Goal: Information Seeking & Learning: Learn about a topic

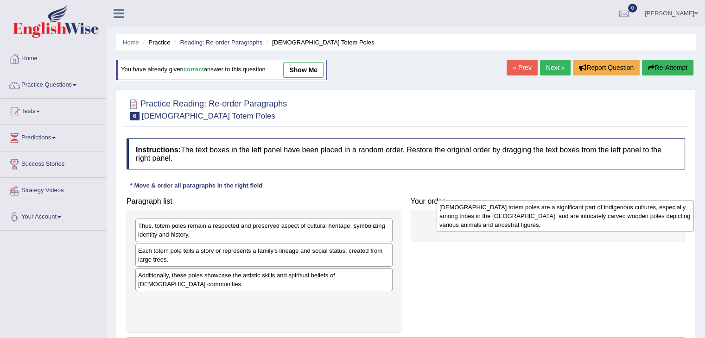
drag, startPoint x: 213, startPoint y: 235, endPoint x: 504, endPoint y: 224, distance: 291.2
click at [504, 224] on div "Native American totem poles are a significant part of indigenous cultures, espe…" at bounding box center [564, 216] width 257 height 32
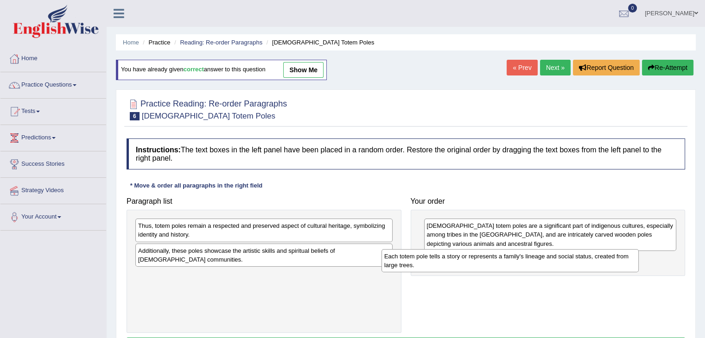
drag, startPoint x: 265, startPoint y: 261, endPoint x: 511, endPoint y: 267, distance: 246.6
click at [511, 267] on div "Each totem pole tells a story or represents a family's lineage and social statu…" at bounding box center [509, 260] width 257 height 23
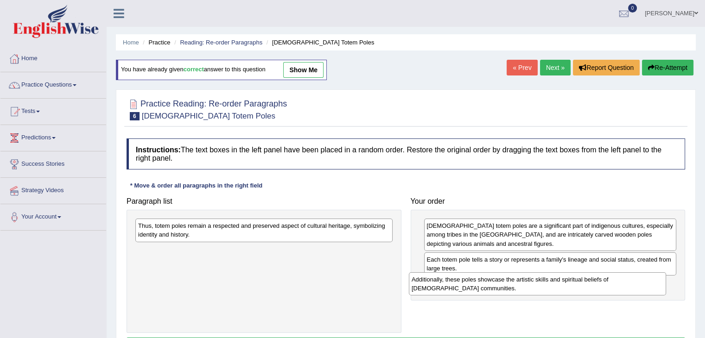
drag, startPoint x: 300, startPoint y: 255, endPoint x: 574, endPoint y: 285, distance: 275.4
click at [574, 285] on div "Additionally, these poles showcase the artistic skills and spiritual beliefs of…" at bounding box center [537, 283] width 257 height 23
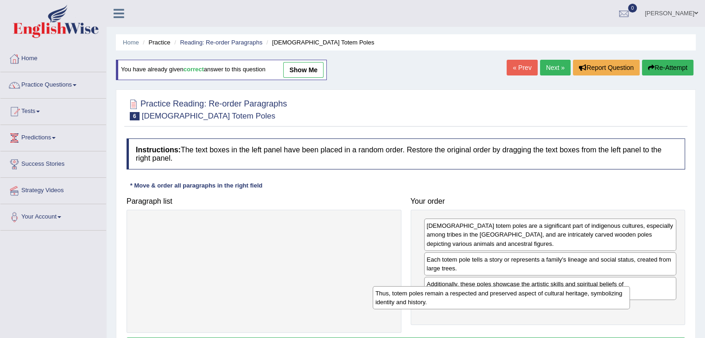
drag, startPoint x: 360, startPoint y: 231, endPoint x: 617, endPoint y: 311, distance: 269.8
click at [617, 310] on div "Thus, totem poles remain a respected and preserved aspect of cultural heritage,…" at bounding box center [501, 297] width 257 height 23
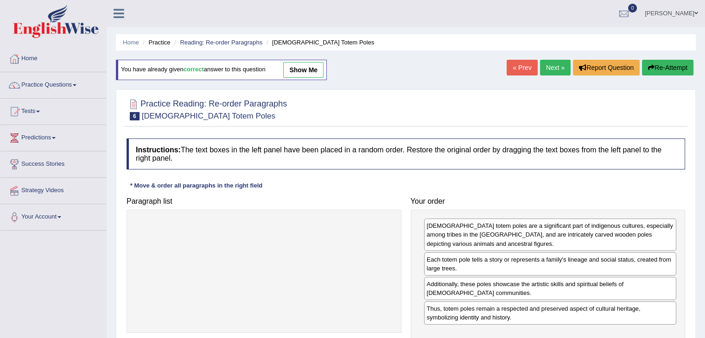
click at [551, 67] on link "Next »" at bounding box center [555, 68] width 31 height 16
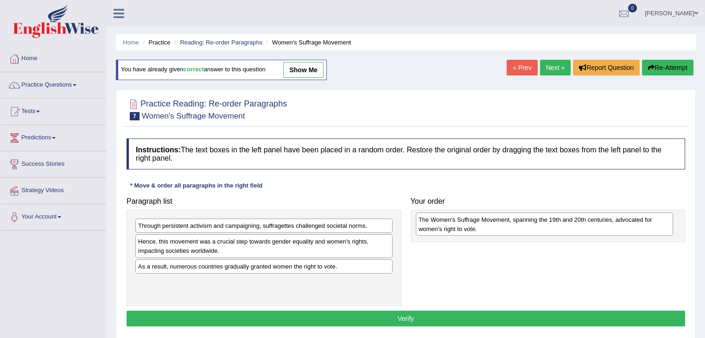
drag, startPoint x: 180, startPoint y: 285, endPoint x: 468, endPoint y: 222, distance: 294.5
click at [468, 222] on div "The Women's Suffrage Movement, spanning the 19th and 20th centuries, advocated …" at bounding box center [544, 224] width 257 height 23
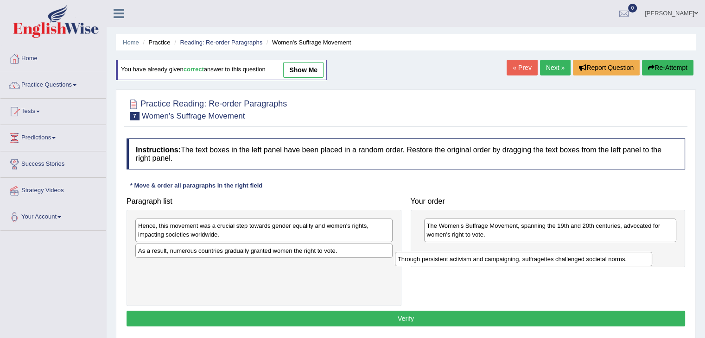
drag, startPoint x: 262, startPoint y: 228, endPoint x: 522, endPoint y: 261, distance: 261.6
click at [522, 261] on div "Through persistent activism and campaigning, suffragettes challenged societal n…" at bounding box center [523, 259] width 257 height 14
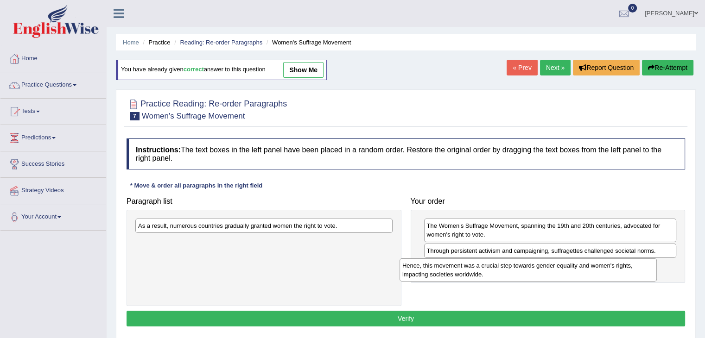
drag, startPoint x: 282, startPoint y: 229, endPoint x: 546, endPoint y: 269, distance: 267.1
click at [546, 269] on div "Hence, this movement was a crucial step towards gender equality and women's rig…" at bounding box center [527, 270] width 257 height 23
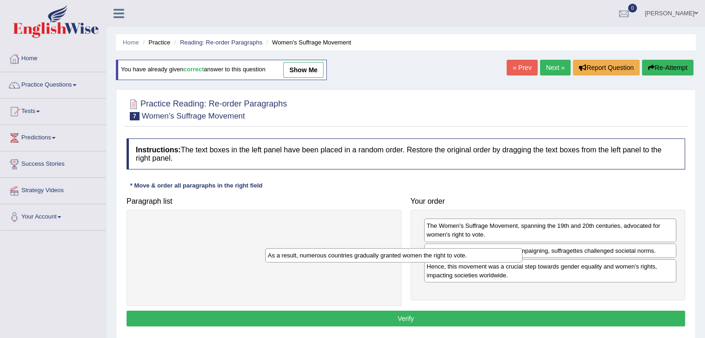
drag, startPoint x: 337, startPoint y: 225, endPoint x: 588, endPoint y: 291, distance: 259.3
click at [522, 263] on div "As a result, numerous countries gradually granted women the right to vote." at bounding box center [393, 255] width 257 height 14
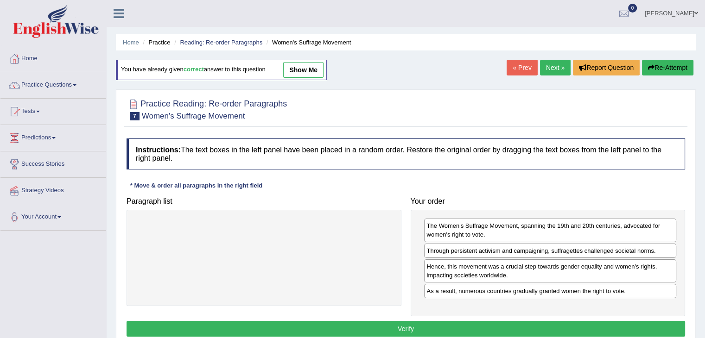
scroll to position [83, 0]
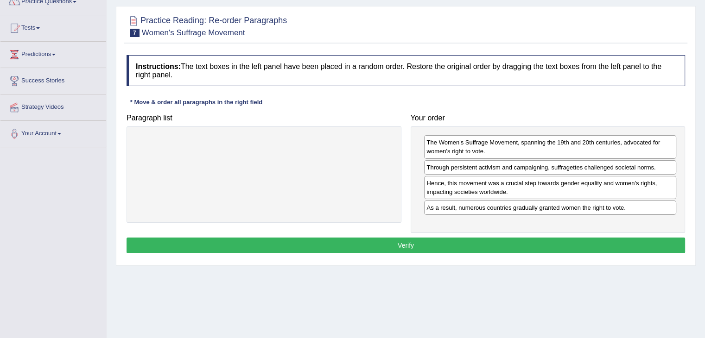
click at [509, 241] on button "Verify" at bounding box center [406, 246] width 558 height 16
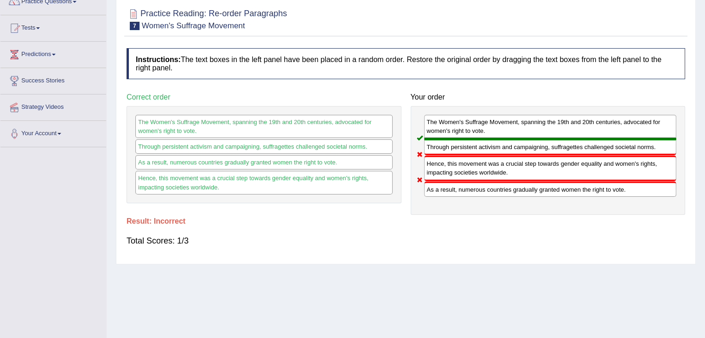
drag, startPoint x: 711, startPoint y: 204, endPoint x: 702, endPoint y: 111, distance: 94.1
click at [702, 111] on body "Toggle navigation Home Practice Questions Speaking Practice Read Aloud Repeat S…" at bounding box center [352, 86] width 705 height 338
drag, startPoint x: 702, startPoint y: 111, endPoint x: 709, endPoint y: 62, distance: 49.5
click at [704, 62] on html "Toggle navigation Home Practice Questions Speaking Practice Read Aloud Repeat S…" at bounding box center [352, 86] width 705 height 338
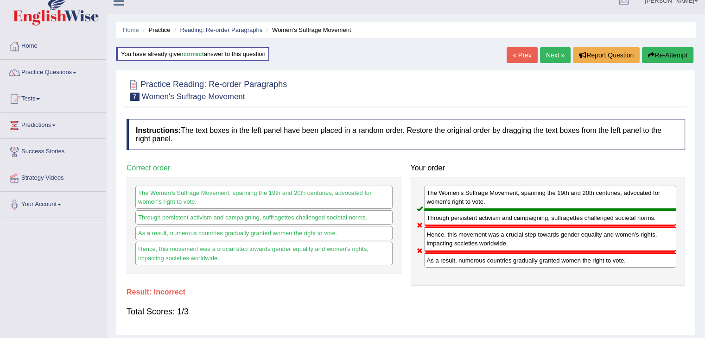
scroll to position [0, 0]
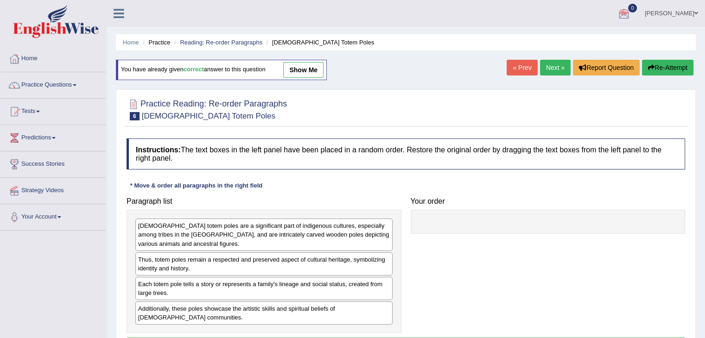
scroll to position [90, 0]
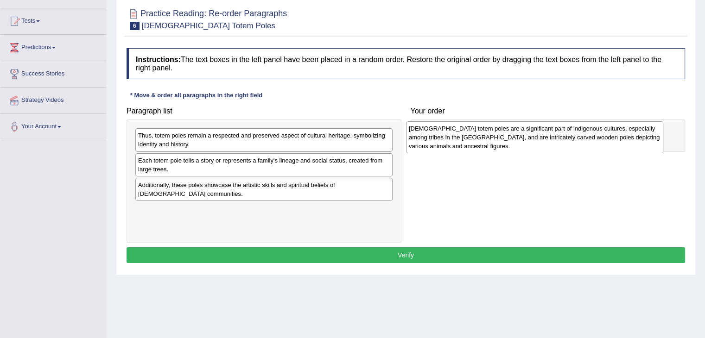
drag, startPoint x: 297, startPoint y: 152, endPoint x: 568, endPoint y: 146, distance: 270.7
click at [568, 146] on div "Native American totem poles are a significant part of indigenous cultures, espe…" at bounding box center [534, 137] width 257 height 32
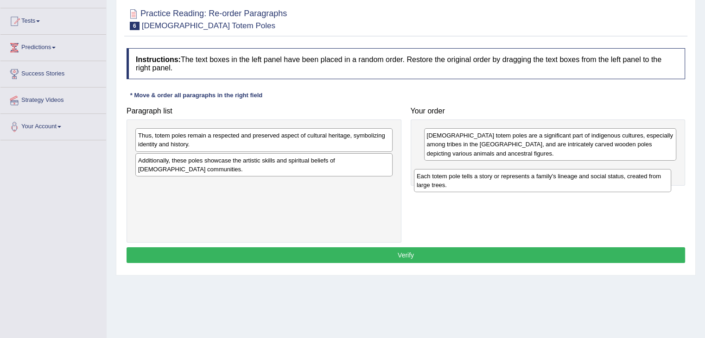
drag, startPoint x: 227, startPoint y: 163, endPoint x: 512, endPoint y: 179, distance: 286.4
click at [512, 179] on div "Each totem pole tells a story or represents a family's lineage and social statu…" at bounding box center [542, 180] width 257 height 23
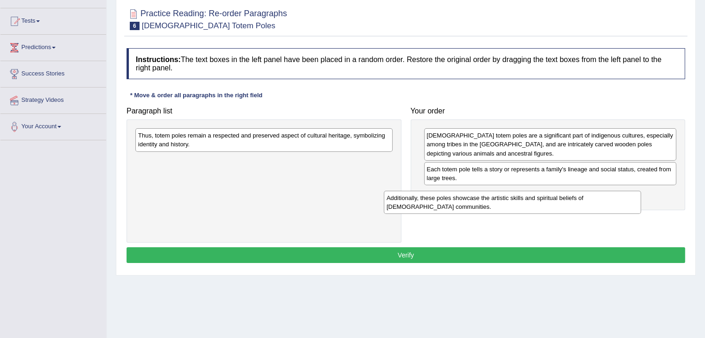
drag, startPoint x: 302, startPoint y: 161, endPoint x: 550, endPoint y: 199, distance: 251.3
click at [550, 199] on div "Additionally, these poles showcase the artistic skills and spiritual beliefs of…" at bounding box center [512, 202] width 257 height 23
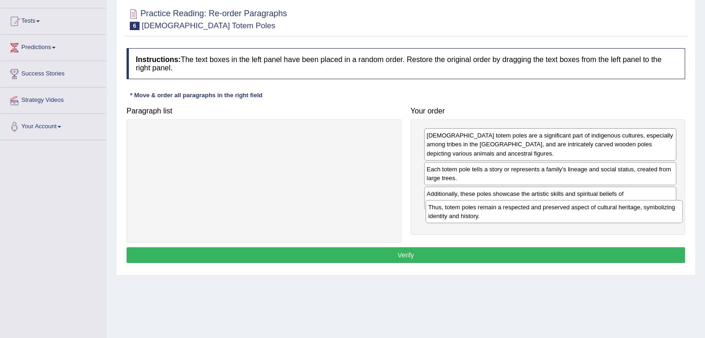
drag, startPoint x: 270, startPoint y: 136, endPoint x: 563, endPoint y: 214, distance: 304.0
click at [563, 214] on div "Thus, totem poles remain a respected and preserved aspect of cultural heritage,…" at bounding box center [553, 211] width 257 height 23
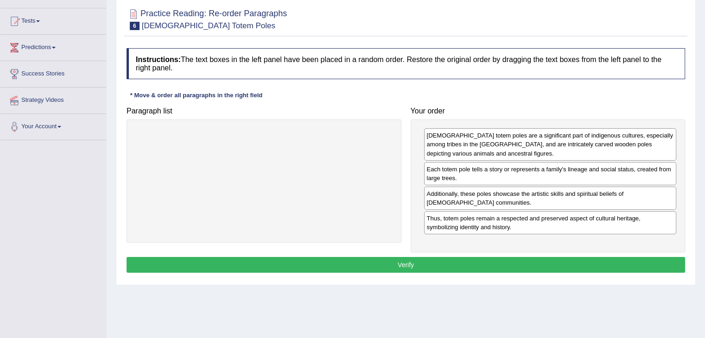
click at [414, 262] on button "Verify" at bounding box center [406, 265] width 558 height 16
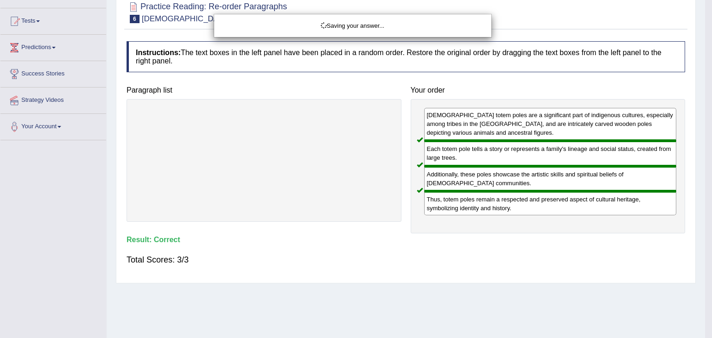
click at [704, 181] on div "Saving your answer..." at bounding box center [356, 169] width 712 height 338
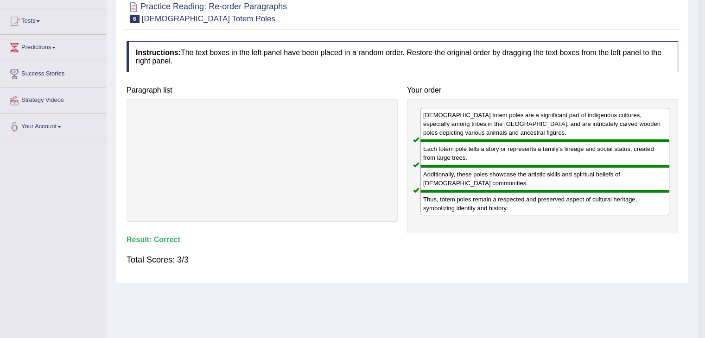
drag, startPoint x: 711, startPoint y: 181, endPoint x: 711, endPoint y: 121, distance: 59.3
click at [704, 121] on html "Toggle navigation Home Practice Questions Speaking Practice Read Aloud Repeat S…" at bounding box center [352, 79] width 705 height 338
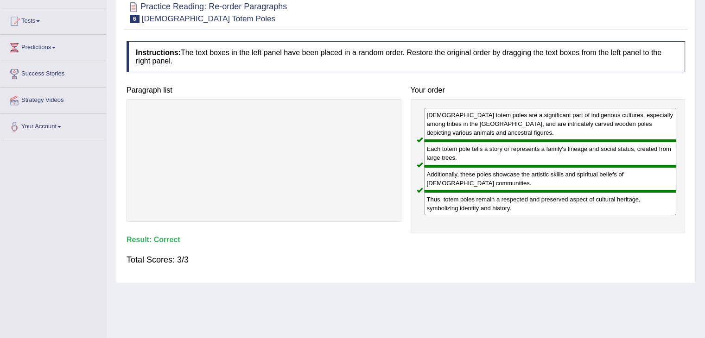
scroll to position [18, 0]
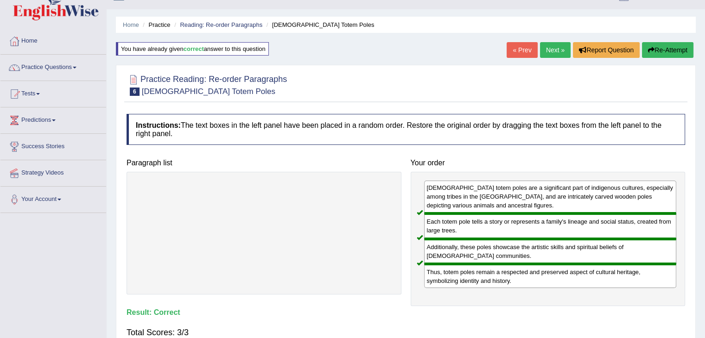
click at [554, 47] on link "Next »" at bounding box center [555, 50] width 31 height 16
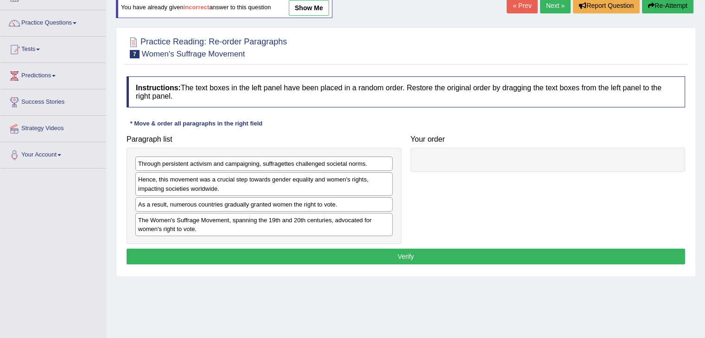
drag, startPoint x: 240, startPoint y: 219, endPoint x: 317, endPoint y: 221, distance: 77.4
click at [317, 221] on div "The Women's Suffrage Movement, spanning the 19th and 20th centuries, advocated …" at bounding box center [263, 224] width 257 height 23
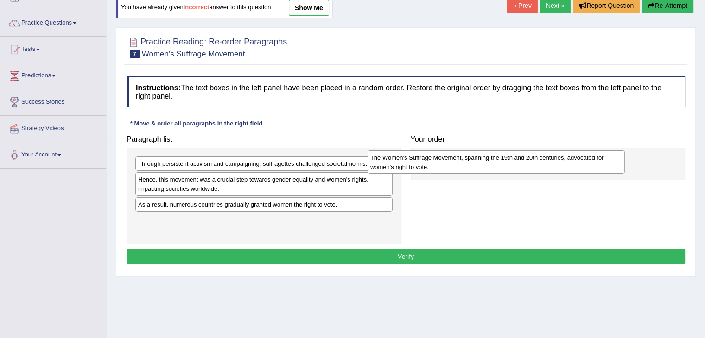
drag, startPoint x: 317, startPoint y: 221, endPoint x: 549, endPoint y: 159, distance: 240.2
click at [549, 159] on div "The Women's Suffrage Movement, spanning the 19th and 20th centuries, advocated …" at bounding box center [495, 162] width 257 height 23
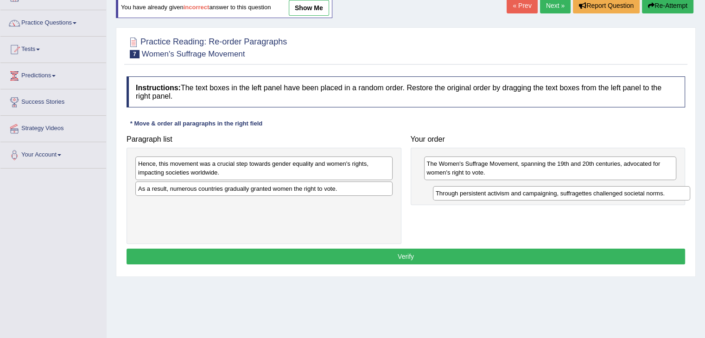
drag, startPoint x: 183, startPoint y: 164, endPoint x: 481, endPoint y: 194, distance: 299.5
click at [481, 194] on div "Through persistent activism and campaigning, suffragettes challenged societal n…" at bounding box center [561, 193] width 257 height 14
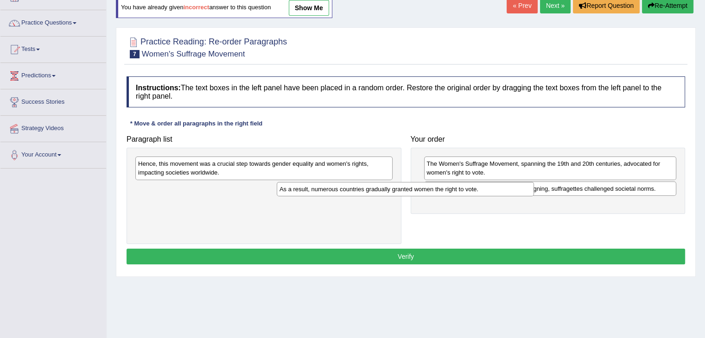
drag, startPoint x: 247, startPoint y: 184, endPoint x: 515, endPoint y: 199, distance: 268.7
click at [515, 196] on div "As a result, numerous countries gradually granted women the right to vote." at bounding box center [405, 189] width 257 height 14
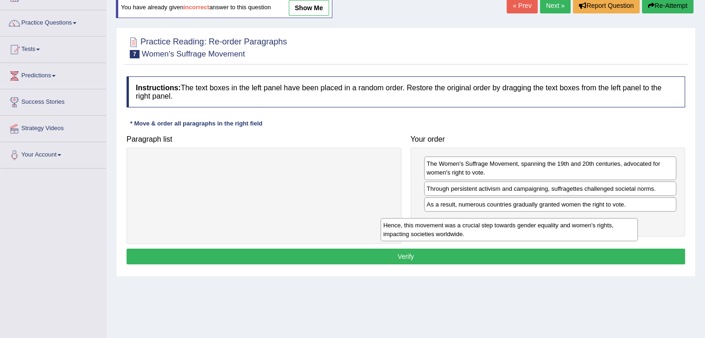
drag, startPoint x: 304, startPoint y: 162, endPoint x: 549, endPoint y: 224, distance: 252.9
click at [549, 224] on div "Hence, this movement was a crucial step towards gender equality and women's rig…" at bounding box center [508, 229] width 257 height 23
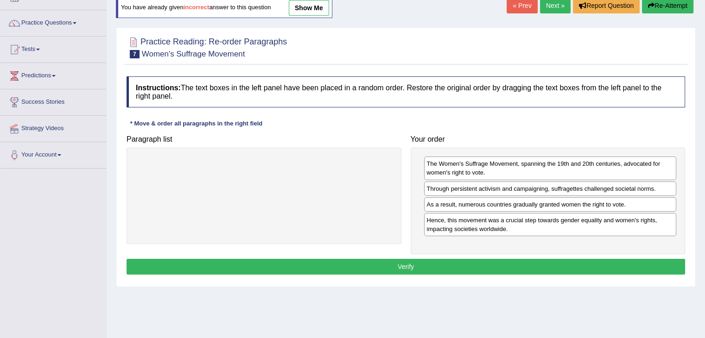
click at [392, 263] on button "Verify" at bounding box center [406, 267] width 558 height 16
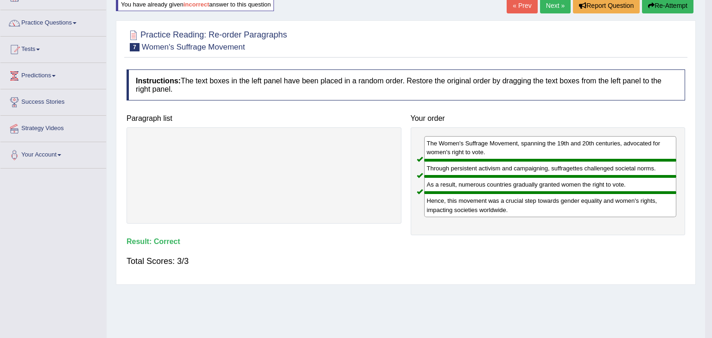
click at [548, 10] on body "Toggle navigation Home Practice Questions Speaking Practice Read Aloud Repeat S…" at bounding box center [356, 107] width 712 height 338
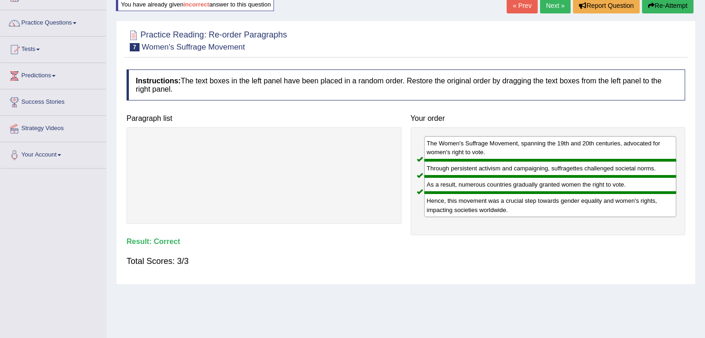
click at [548, 10] on link "Next »" at bounding box center [555, 6] width 31 height 16
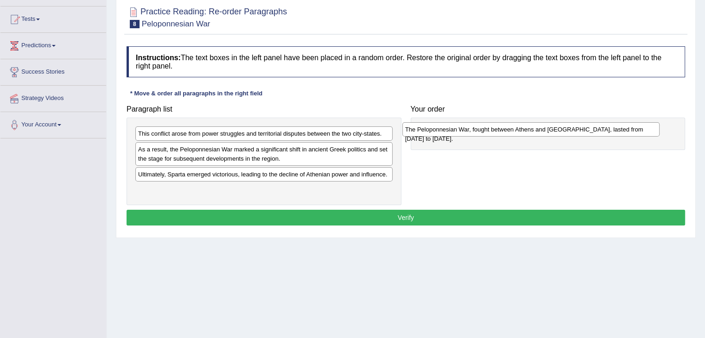
drag, startPoint x: 263, startPoint y: 188, endPoint x: 530, endPoint y: 128, distance: 273.4
click at [530, 128] on div "The Peloponnesian War, fought between Athens and [GEOGRAPHIC_DATA], lasted from…" at bounding box center [530, 129] width 257 height 14
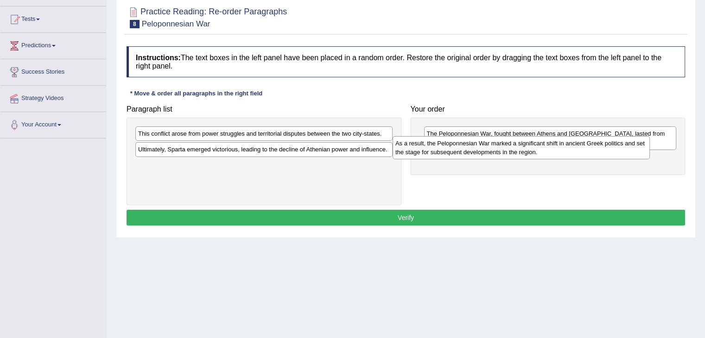
drag, startPoint x: 248, startPoint y: 151, endPoint x: 506, endPoint y: 145, distance: 257.7
click at [506, 145] on div "As a result, the Peloponnesian War marked a significant shift in ancient Greek …" at bounding box center [520, 147] width 257 height 23
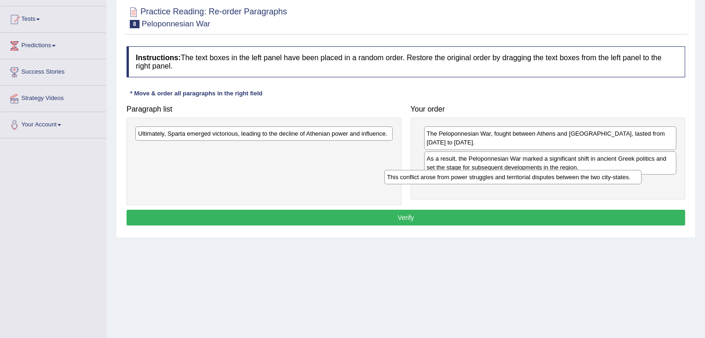
drag, startPoint x: 270, startPoint y: 128, endPoint x: 519, endPoint y: 171, distance: 252.6
click at [519, 171] on div "This conflict arose from power struggles and territorial disputes between the t…" at bounding box center [512, 177] width 257 height 14
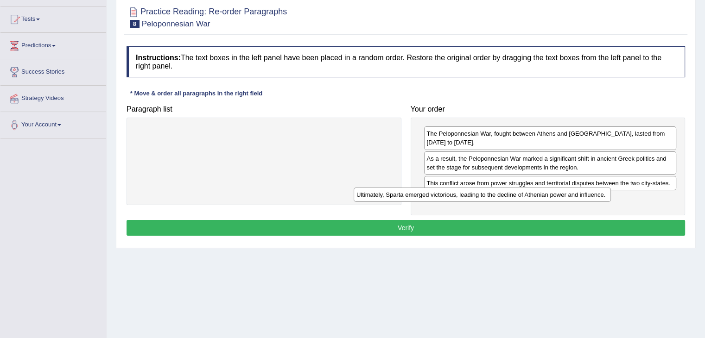
drag, startPoint x: 344, startPoint y: 136, endPoint x: 570, endPoint y: 199, distance: 234.7
click at [570, 199] on div "Ultimately, Sparta emerged victorious, leading to the decline of Athenian power…" at bounding box center [482, 195] width 257 height 14
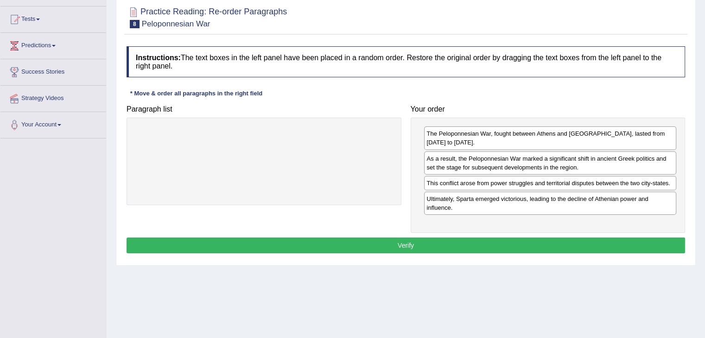
click at [439, 238] on button "Verify" at bounding box center [406, 246] width 558 height 16
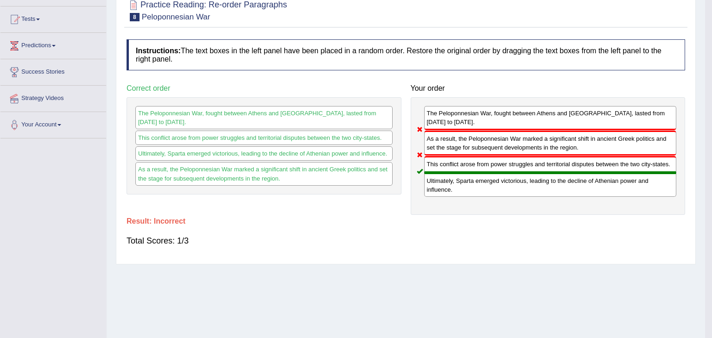
click at [704, 169] on body "Toggle navigation Home Practice Questions Speaking Practice Read Aloud Repeat S…" at bounding box center [356, 77] width 712 height 338
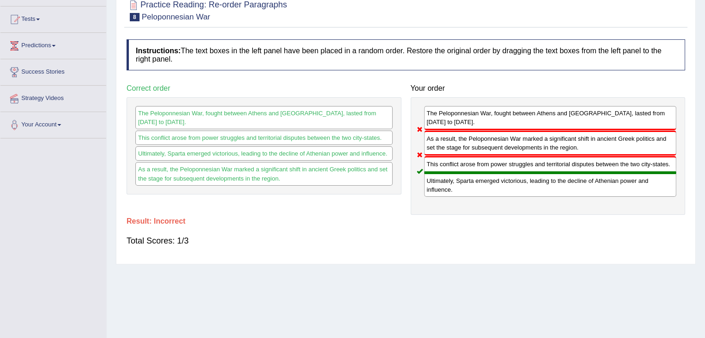
drag, startPoint x: 711, startPoint y: 169, endPoint x: 711, endPoint y: 111, distance: 57.9
click at [704, 111] on html "Toggle navigation Home Practice Questions Speaking Practice Read Aloud Repeat S…" at bounding box center [352, 77] width 705 height 338
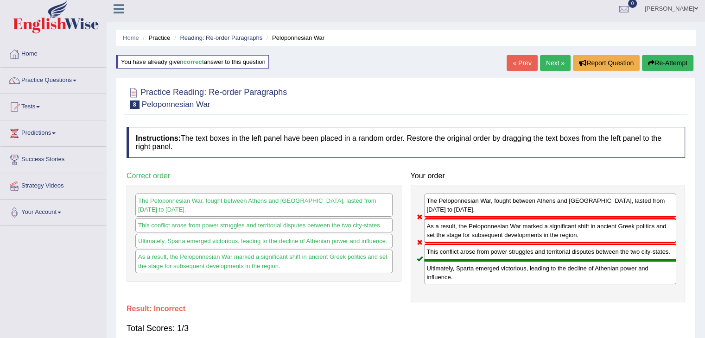
scroll to position [1, 0]
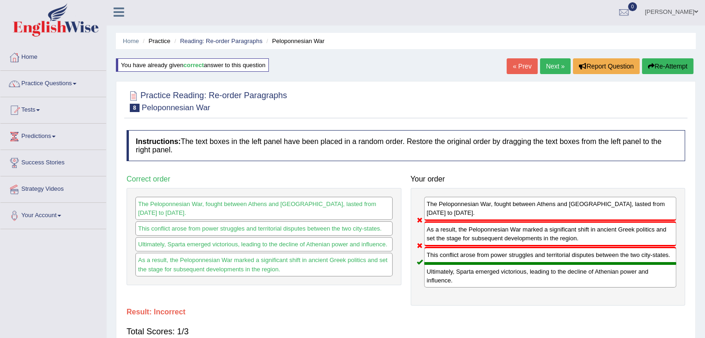
click at [556, 60] on link "Next »" at bounding box center [555, 66] width 31 height 16
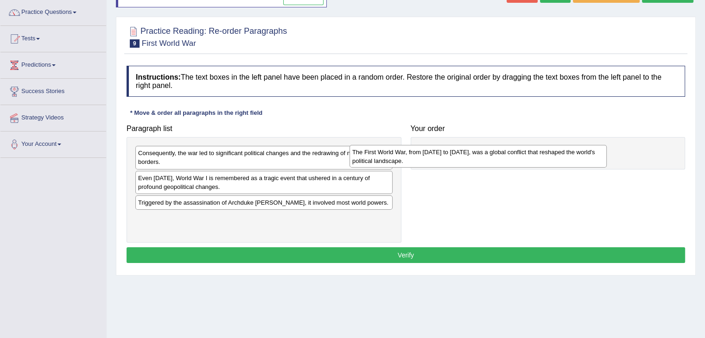
drag, startPoint x: 306, startPoint y: 217, endPoint x: 523, endPoint y: 151, distance: 226.3
click at [523, 151] on div "The First World War, from 1914 to 1918, was a global conflict that reshaped the…" at bounding box center [477, 156] width 257 height 23
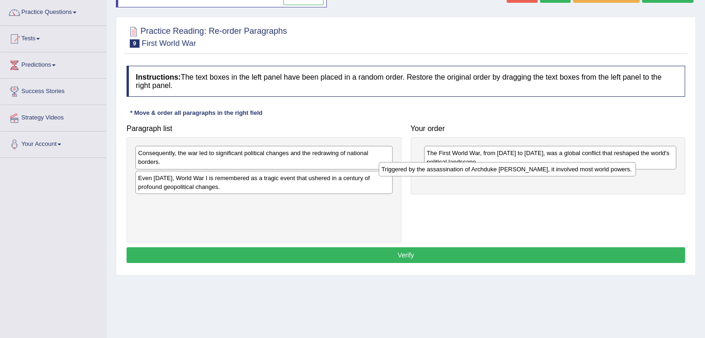
drag, startPoint x: 248, startPoint y: 202, endPoint x: 519, endPoint y: 169, distance: 272.7
click at [519, 169] on div "Triggered by the assassination of Archduke Franz Ferdinand, it involved most wo…" at bounding box center [507, 169] width 257 height 14
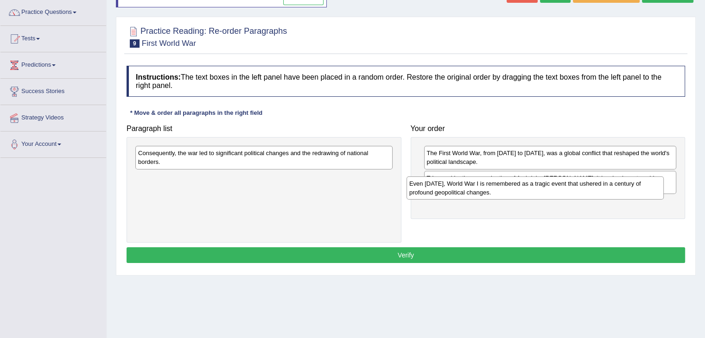
drag, startPoint x: 252, startPoint y: 182, endPoint x: 520, endPoint y: 202, distance: 269.6
click at [520, 200] on div "Even today, World War I is remembered as a tragic event that ushered in a centu…" at bounding box center [534, 188] width 257 height 23
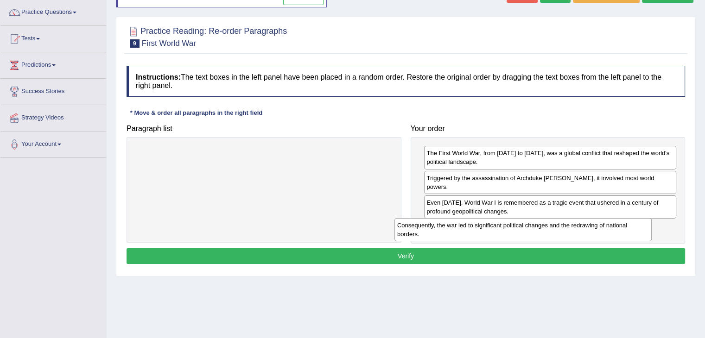
drag, startPoint x: 326, startPoint y: 161, endPoint x: 585, endPoint y: 233, distance: 268.8
click at [585, 233] on div "Consequently, the war led to significant political changes and the redrawing of…" at bounding box center [522, 229] width 257 height 23
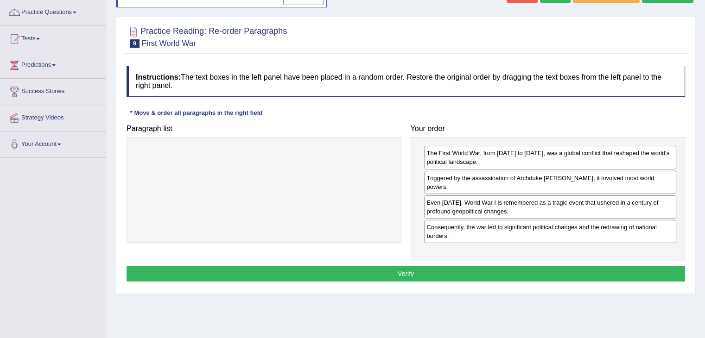
click at [471, 266] on button "Verify" at bounding box center [406, 274] width 558 height 16
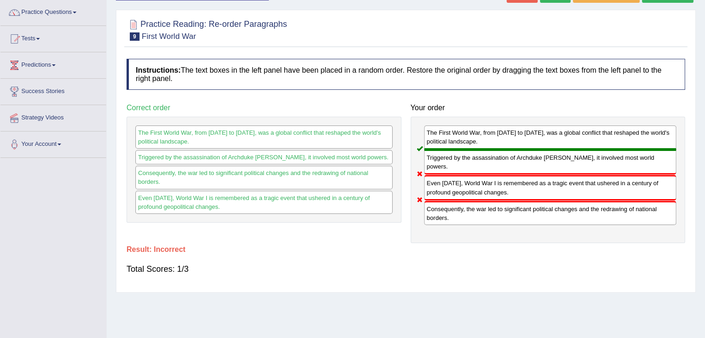
scroll to position [11, 0]
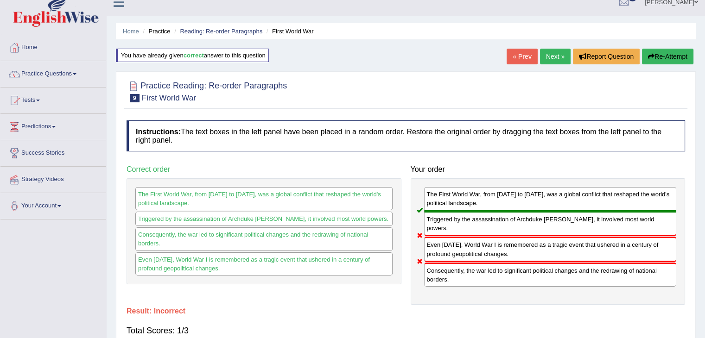
click at [543, 54] on link "Next »" at bounding box center [555, 57] width 31 height 16
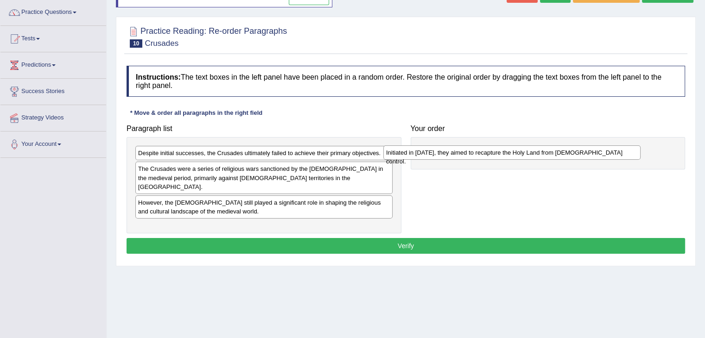
drag, startPoint x: 321, startPoint y: 152, endPoint x: 569, endPoint y: 152, distance: 247.9
click at [569, 152] on div "Initiated in [DATE], they aimed to recapture the Holy Land from [DEMOGRAPHIC_DA…" at bounding box center [511, 152] width 257 height 14
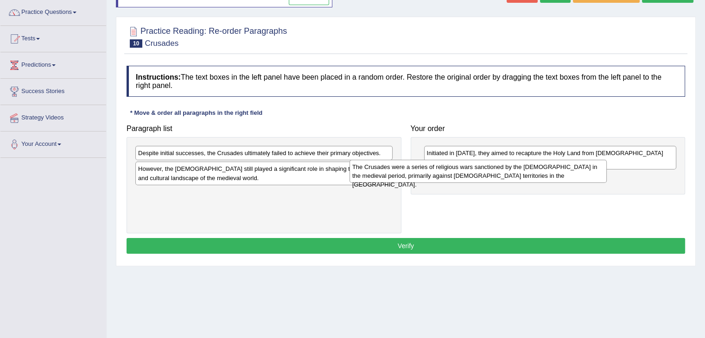
drag, startPoint x: 275, startPoint y: 173, endPoint x: 497, endPoint y: 169, distance: 222.0
click at [497, 169] on div "The Crusades were a series of religious wars sanctioned by the [DEMOGRAPHIC_DAT…" at bounding box center [477, 171] width 257 height 23
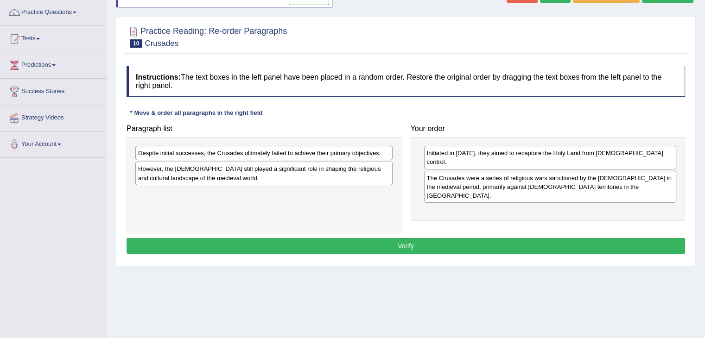
click at [497, 171] on div "The Crusades were a series of religious wars sanctioned by the [DEMOGRAPHIC_DAT…" at bounding box center [550, 187] width 253 height 32
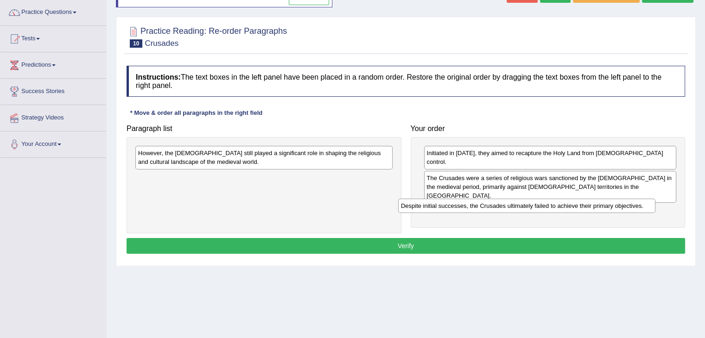
drag, startPoint x: 255, startPoint y: 153, endPoint x: 518, endPoint y: 206, distance: 268.1
click at [518, 206] on div "Despite initial successes, the Crusades ultimately failed to achieve their prim…" at bounding box center [526, 206] width 257 height 14
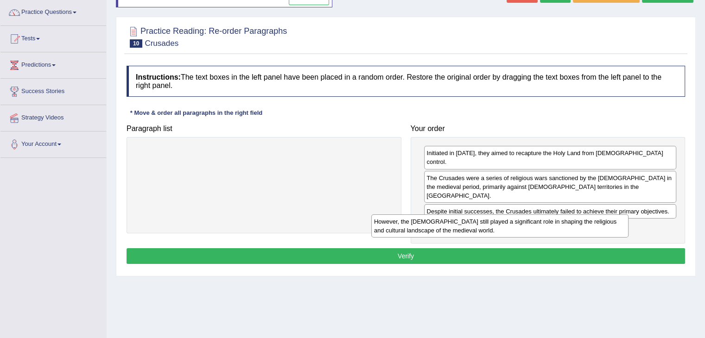
drag, startPoint x: 315, startPoint y: 158, endPoint x: 552, endPoint y: 226, distance: 247.3
click at [552, 226] on div "However, the [DEMOGRAPHIC_DATA] still played a significant role in shaping the …" at bounding box center [499, 226] width 257 height 23
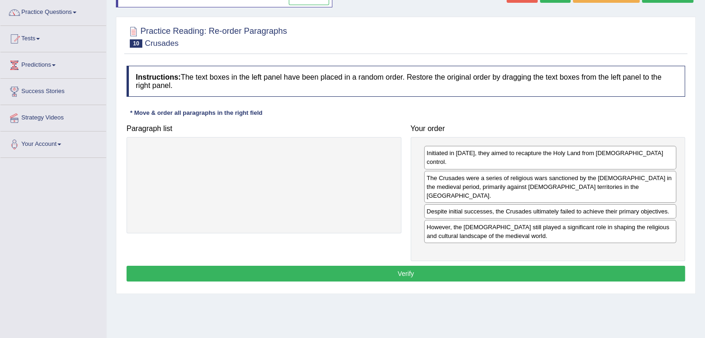
click at [461, 266] on button "Verify" at bounding box center [406, 274] width 558 height 16
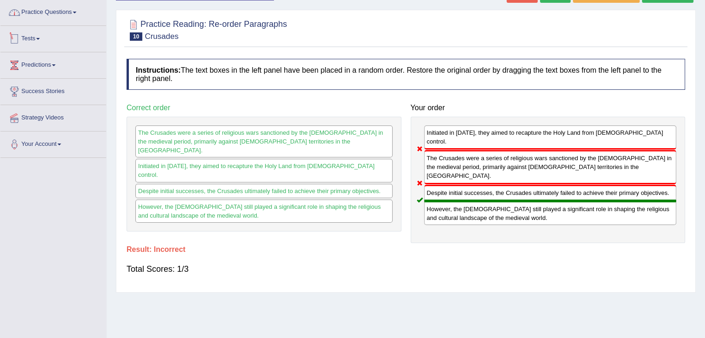
click at [68, 17] on link "Practice Questions" at bounding box center [53, 11] width 106 height 23
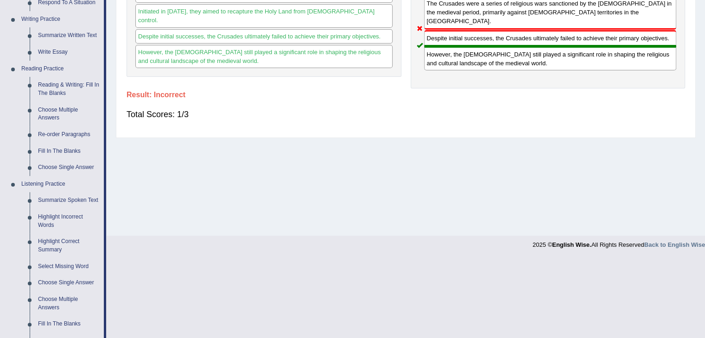
scroll to position [226, 0]
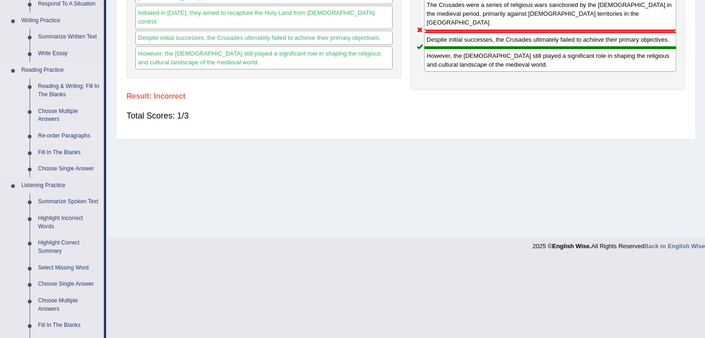
click at [63, 136] on link "Re-order Paragraphs" at bounding box center [69, 136] width 70 height 17
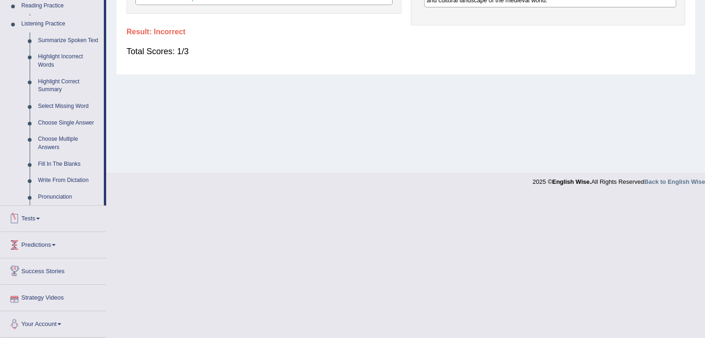
scroll to position [289, 0]
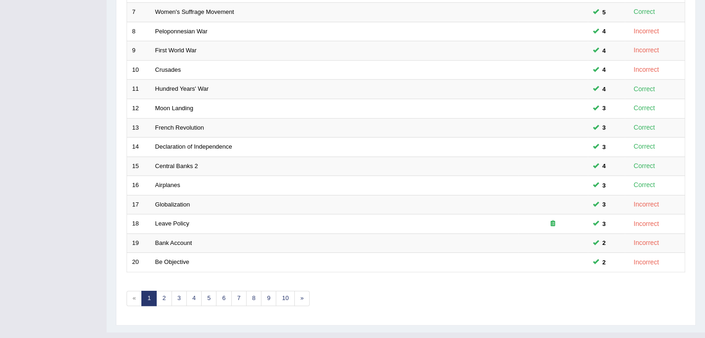
scroll to position [272, 0]
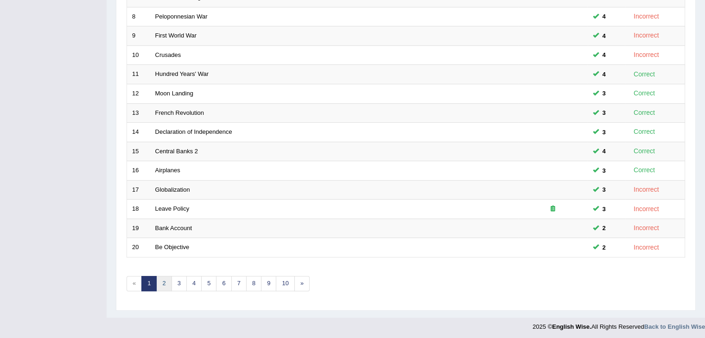
click at [163, 278] on link "2" at bounding box center [163, 283] width 15 height 15
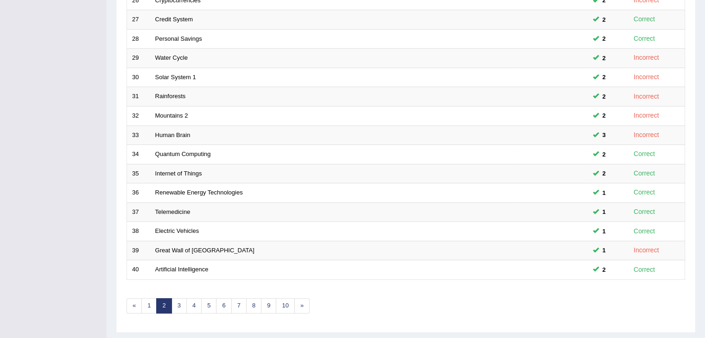
scroll to position [272, 0]
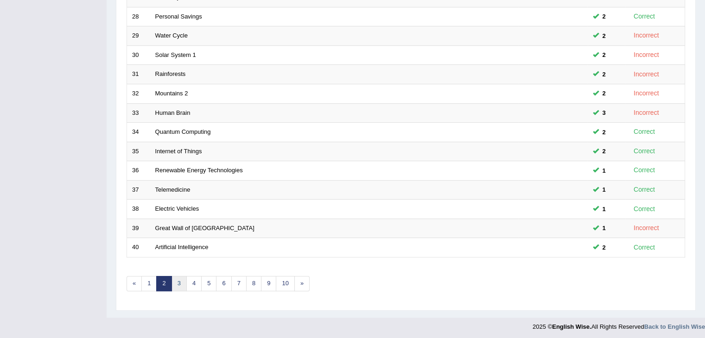
click at [183, 280] on link "3" at bounding box center [178, 283] width 15 height 15
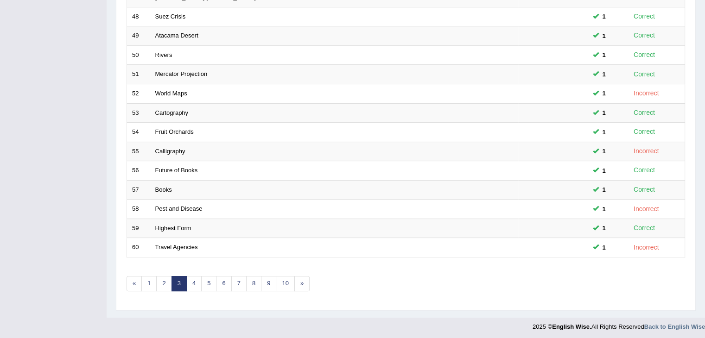
scroll to position [57, 0]
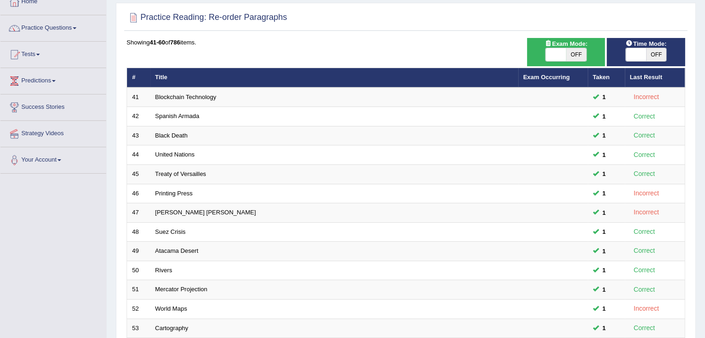
drag, startPoint x: 711, startPoint y: 102, endPoint x: 698, endPoint y: 72, distance: 33.2
click at [698, 72] on html "Toggle navigation Home Practice Questions Speaking Practice Read Aloud Repeat S…" at bounding box center [352, 112] width 705 height 338
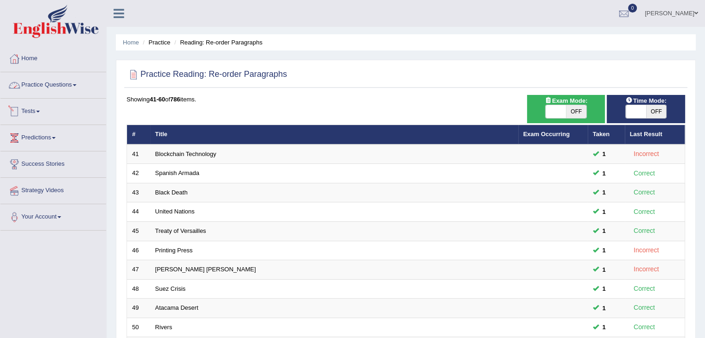
click at [65, 87] on link "Practice Questions" at bounding box center [53, 83] width 106 height 23
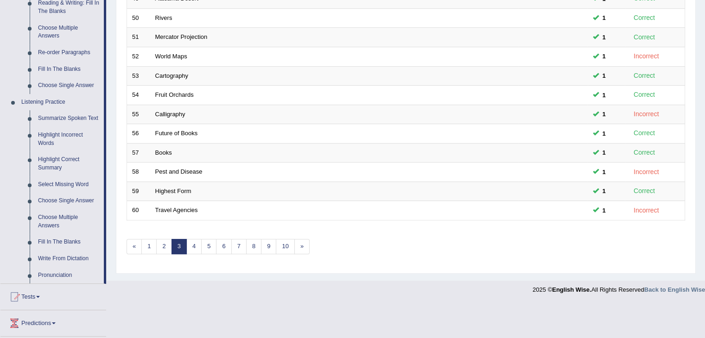
scroll to position [323, 0]
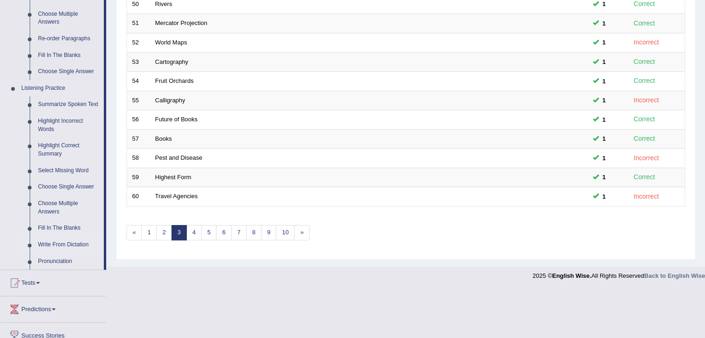
click at [65, 245] on link "Write From Dictation" at bounding box center [69, 245] width 70 height 17
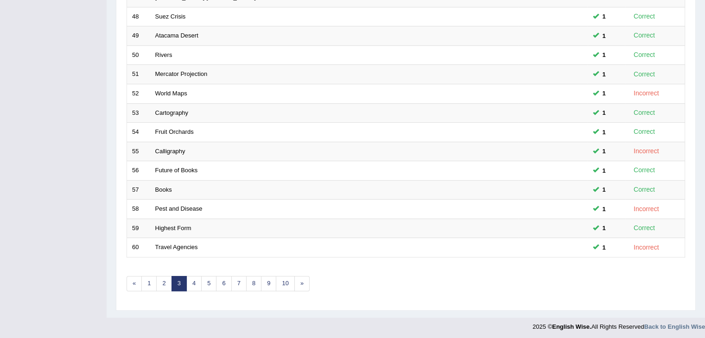
scroll to position [111, 0]
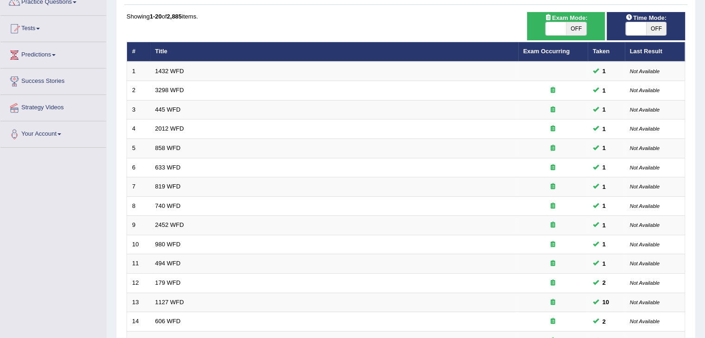
scroll to position [65, 0]
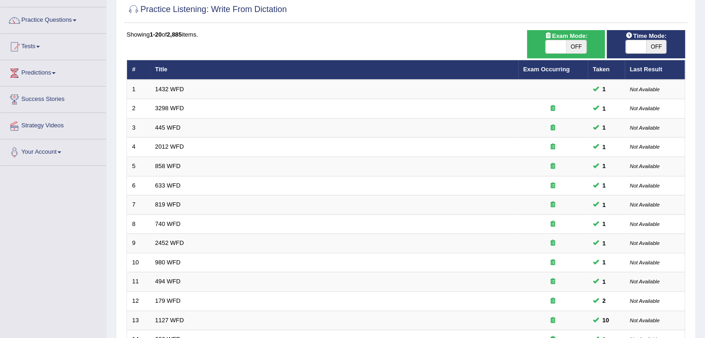
click at [697, 150] on html "Toggle navigation Home Practice Questions Speaking Practice Read Aloud Repeat S…" at bounding box center [352, 104] width 705 height 338
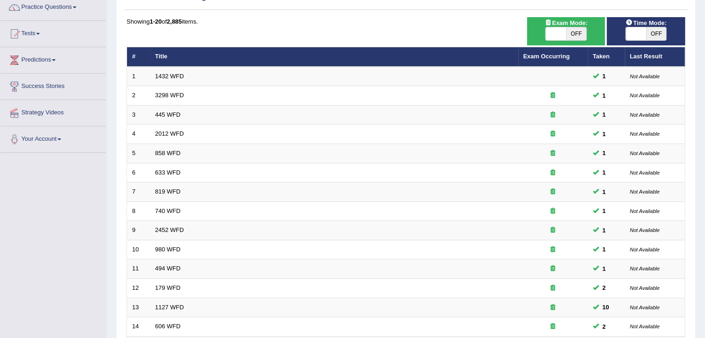
scroll to position [0, 0]
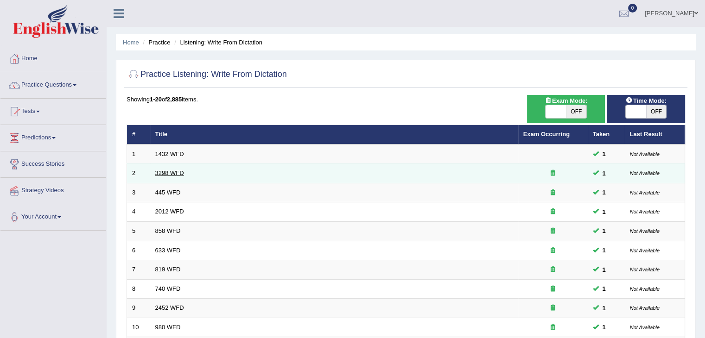
click at [171, 170] on link "3298 WFD" at bounding box center [169, 173] width 29 height 7
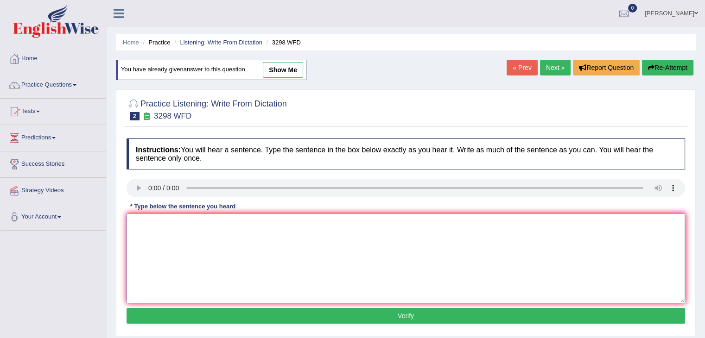
click at [166, 228] on textarea at bounding box center [406, 259] width 558 height 90
click at [209, 223] on textarea "Animal behavior consis" at bounding box center [406, 259] width 558 height 90
type textarea "Animal behavior consist"
click at [70, 90] on link "Practice Questions" at bounding box center [53, 83] width 106 height 23
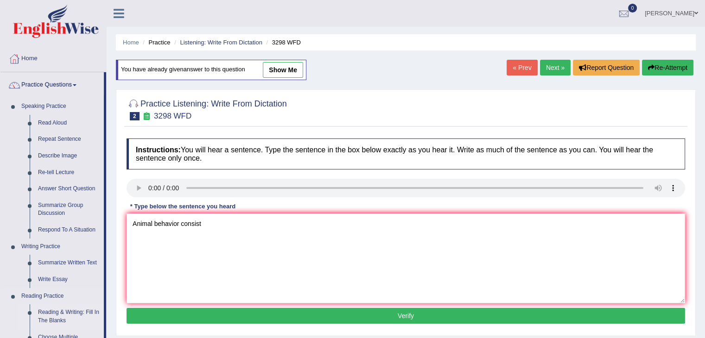
click at [66, 316] on link "Reading & Writing: Fill In The Blanks" at bounding box center [69, 316] width 70 height 25
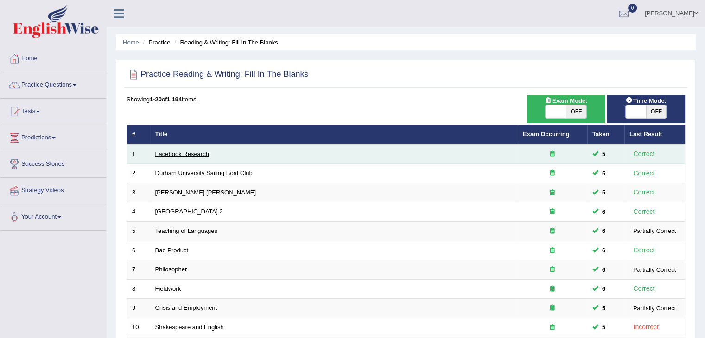
click at [184, 154] on link "Facebook Research" at bounding box center [182, 154] width 54 height 7
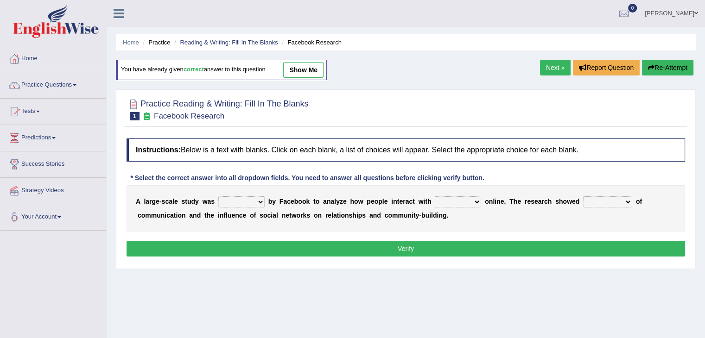
drag, startPoint x: 0, startPoint y: 0, endPoint x: 248, endPoint y: 197, distance: 317.0
click at [248, 197] on select "surveyed had asked made" at bounding box center [241, 201] width 46 height 11
select select "made"
click at [218, 196] on select "surveyed had asked made" at bounding box center [241, 201] width 46 height 11
click at [443, 199] on select "together all each other another" at bounding box center [458, 201] width 46 height 11
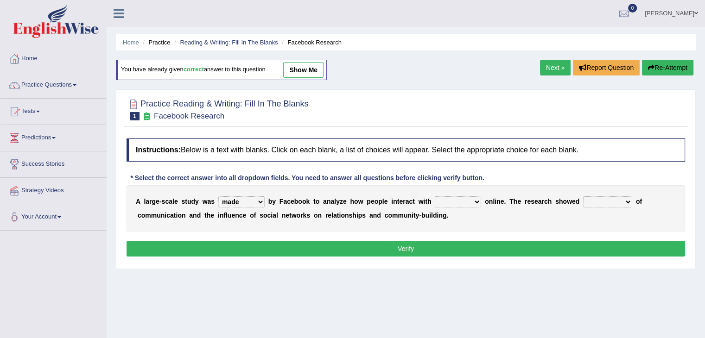
select select "each other"
click at [435, 196] on select "together all each other another" at bounding box center [458, 201] width 46 height 11
click at [596, 198] on select "advantages standards fellowships patterns" at bounding box center [607, 201] width 49 height 11
select select "patterns"
click at [583, 196] on select "advantages standards fellowships patterns" at bounding box center [607, 201] width 49 height 11
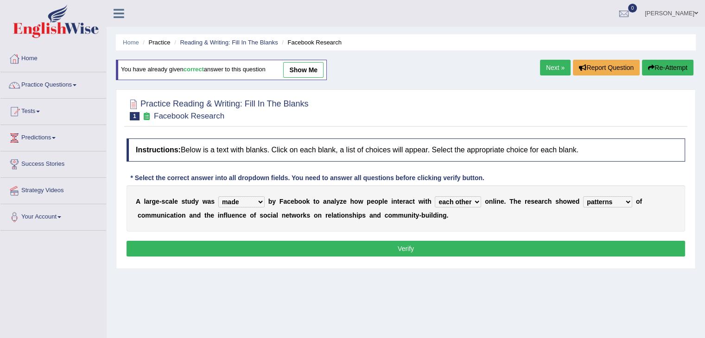
click at [515, 251] on button "Verify" at bounding box center [406, 249] width 558 height 16
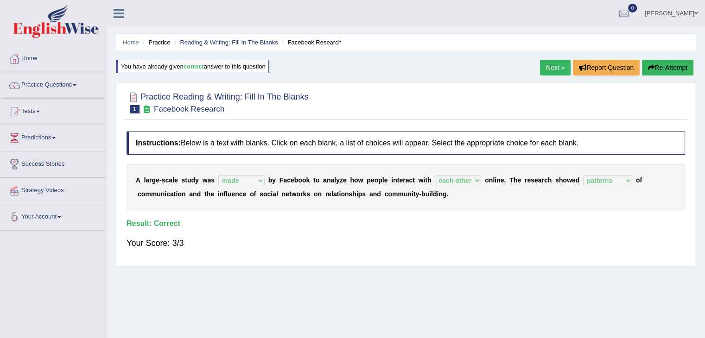
click at [552, 70] on link "Next »" at bounding box center [555, 68] width 31 height 16
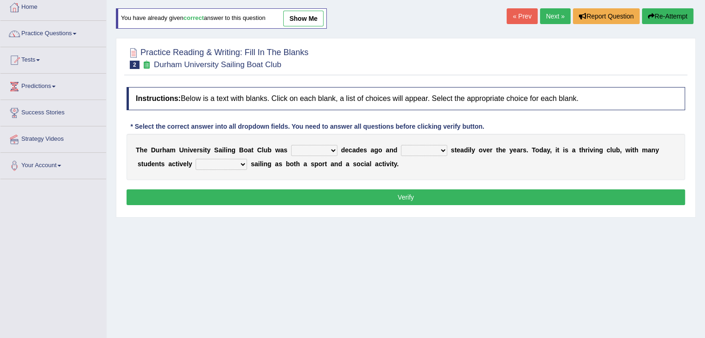
scroll to position [51, 0]
click at [311, 152] on select "found fund founded find" at bounding box center [314, 150] width 46 height 11
select select "founded"
click at [291, 145] on select "found fund founded find" at bounding box center [314, 150] width 46 height 11
click at [423, 149] on select "grow growing has grown grown" at bounding box center [424, 150] width 46 height 11
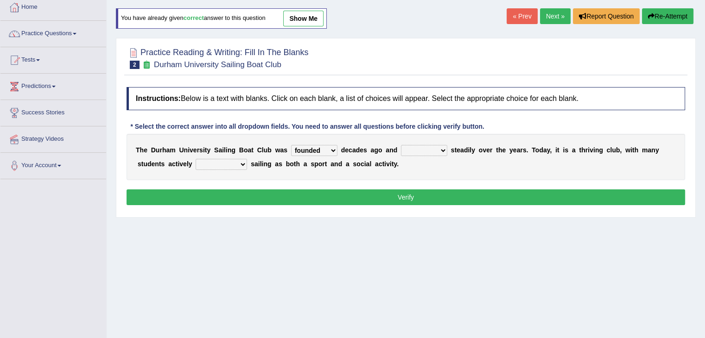
select select "grown"
click at [401, 145] on select "grow growing has grown grown" at bounding box center [424, 150] width 46 height 11
click at [220, 163] on select "enjoy enjoyed are enjoying enjoying" at bounding box center [221, 164] width 51 height 11
select select "enjoying"
click at [196, 159] on select "enjoy enjoyed are enjoying enjoying" at bounding box center [221, 164] width 51 height 11
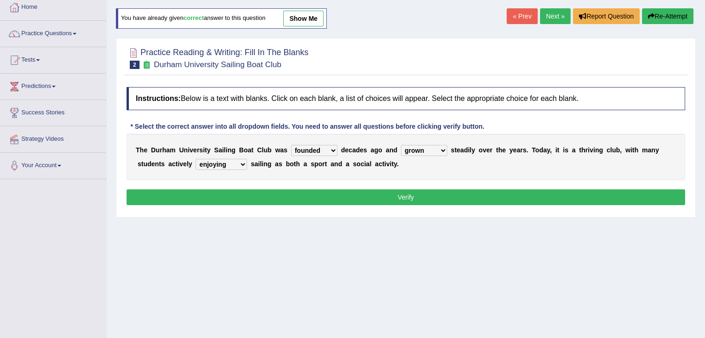
click at [316, 192] on button "Verify" at bounding box center [406, 198] width 558 height 16
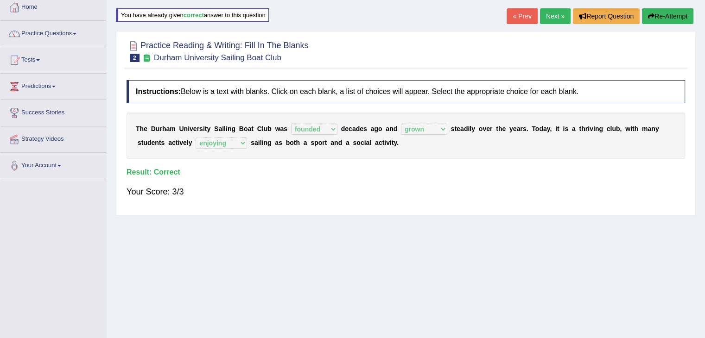
click at [558, 15] on link "Next »" at bounding box center [555, 16] width 31 height 16
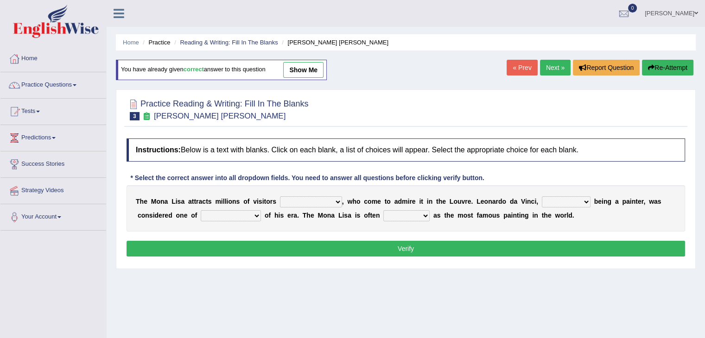
click at [317, 205] on select "around the year the all year all year round per year" at bounding box center [311, 201] width 62 height 11
select select "per year"
click at [280, 196] on select "around the year the all year all year round per year" at bounding box center [311, 201] width 62 height 11
click at [575, 198] on select "rather than as much as as well as as long as" at bounding box center [566, 201] width 49 height 11
select select "as well as"
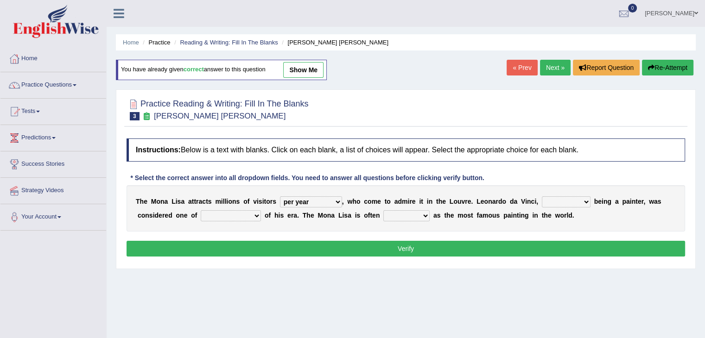
click at [542, 196] on select "rather than as much as as well as as long as" at bounding box center [566, 201] width 49 height 11
click at [226, 210] on select "better artists artist the better artist the best artists" at bounding box center [231, 215] width 60 height 11
select select "the best artists"
click at [201, 210] on select "better artists artist the better artist the best artists" at bounding box center [231, 215] width 60 height 11
click at [397, 213] on select "classified suggested predicted described" at bounding box center [406, 215] width 46 height 11
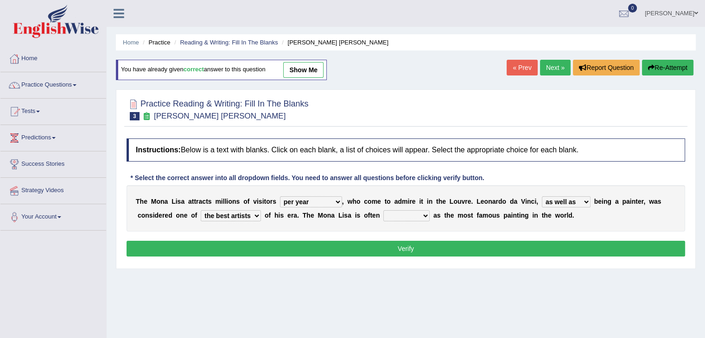
select select "described"
click at [383, 210] on select "classified suggested predicted described" at bounding box center [406, 215] width 46 height 11
click at [367, 249] on button "Verify" at bounding box center [406, 249] width 558 height 16
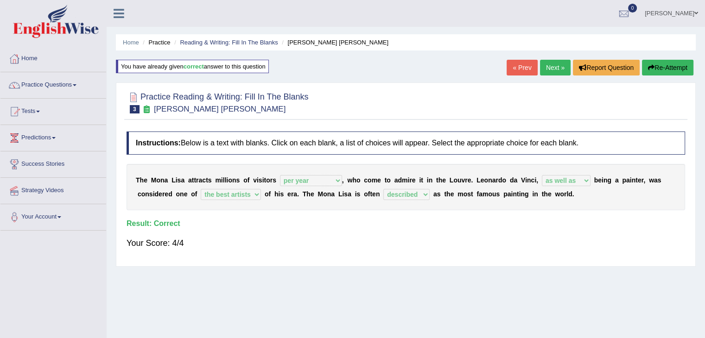
click at [552, 65] on link "Next »" at bounding box center [555, 68] width 31 height 16
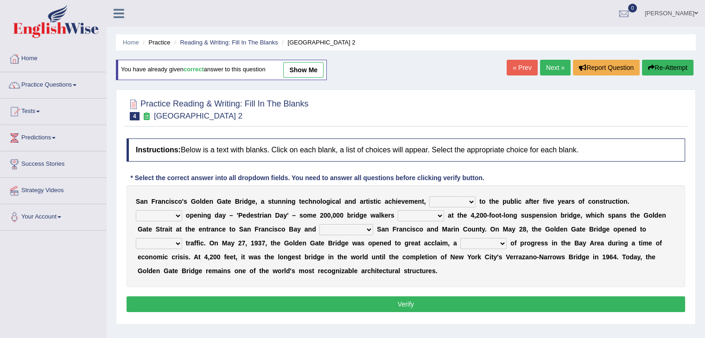
click at [159, 212] on select "On During Since When" at bounding box center [159, 215] width 46 height 11
select select "On"
click at [136, 210] on select "On During Since When" at bounding box center [159, 215] width 46 height 11
click at [437, 203] on select "opens closes appears equals" at bounding box center [452, 201] width 46 height 11
select select "opens"
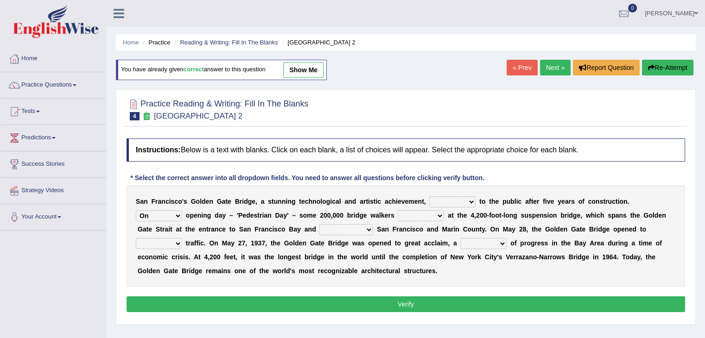
click at [429, 196] on select "opens closes appears equals" at bounding box center [452, 201] width 46 height 11
click at [411, 215] on select "stationed looked marveled laughed" at bounding box center [421, 215] width 46 height 11
select select "marveled"
click at [398, 210] on select "stationed looked marveled laughed" at bounding box center [421, 215] width 46 height 11
click at [337, 232] on select "separates connects channels differentiates" at bounding box center [346, 229] width 54 height 11
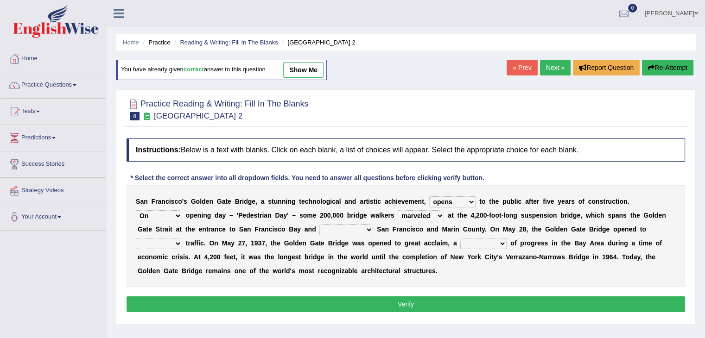
click at [319, 224] on select "separates connects channels differentiates" at bounding box center [346, 229] width 54 height 11
click at [342, 229] on select "separates connects channels differentiates" at bounding box center [346, 229] width 54 height 11
select select "connects"
click at [319, 224] on select "separates connects channels differentiates" at bounding box center [346, 229] width 54 height 11
click at [169, 240] on select "aquatic vehicular airborne watertight" at bounding box center [159, 243] width 46 height 11
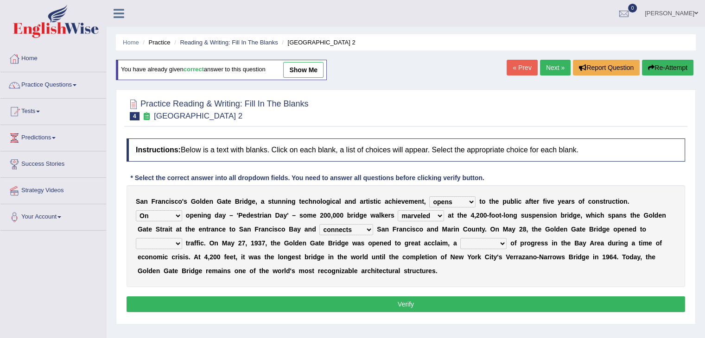
select select "vehicular"
click at [136, 238] on select "aquatic vehicular airborne watertight" at bounding box center [159, 243] width 46 height 11
click at [471, 240] on select "denial symbol technique yield" at bounding box center [483, 243] width 46 height 11
select select "symbol"
click at [460, 238] on select "denial symbol technique yield" at bounding box center [483, 243] width 46 height 11
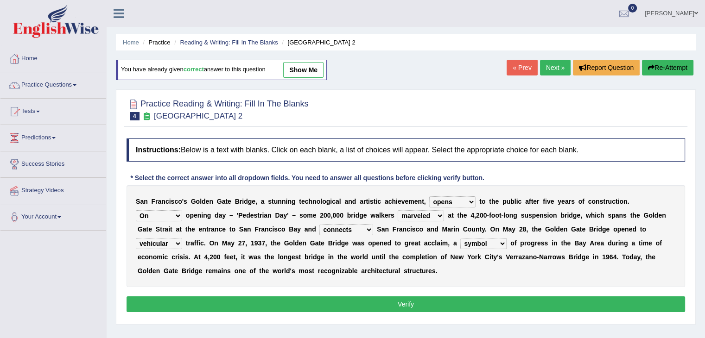
click at [399, 306] on button "Verify" at bounding box center [406, 305] width 558 height 16
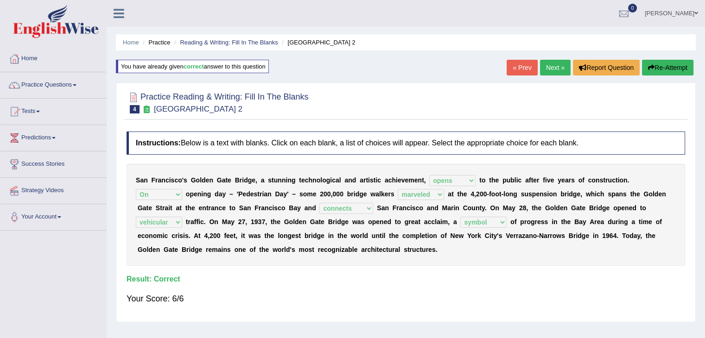
click at [557, 67] on link "Next »" at bounding box center [555, 68] width 31 height 16
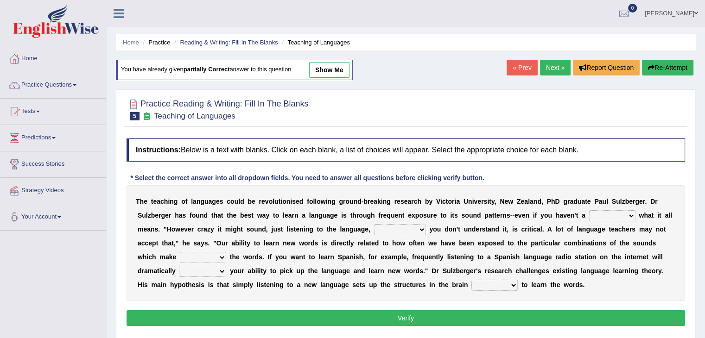
click at [602, 210] on select "dew claw clue due" at bounding box center [612, 215] width 46 height 11
select select "clue"
click at [589, 210] on select "dew claw clue due" at bounding box center [612, 215] width 46 height 11
click at [391, 227] on select "but also all together even though if so" at bounding box center [400, 229] width 52 height 11
select select "even though"
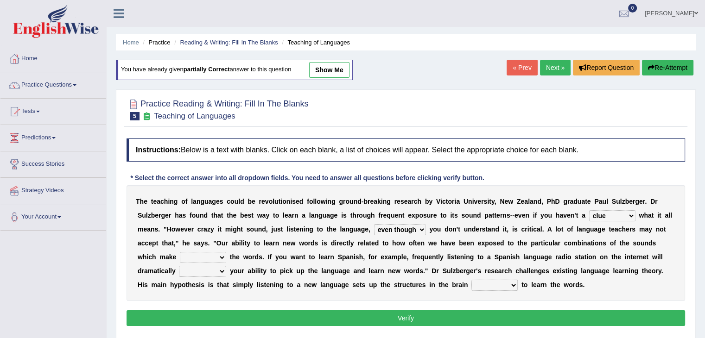
click at [374, 224] on select "but also all together even though if so" at bounding box center [400, 229] width 52 height 11
click at [208, 261] on select "down up of on" at bounding box center [203, 257] width 46 height 11
select select "up"
click at [180, 252] on select "down up of on" at bounding box center [203, 257] width 46 height 11
click at [209, 269] on select "evaluate exaggerate describe boost" at bounding box center [202, 271] width 47 height 11
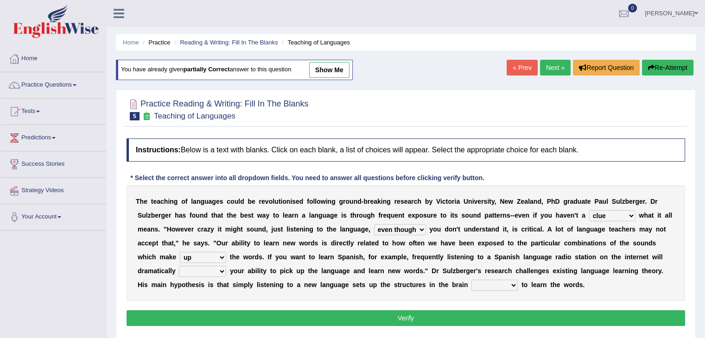
select select "boost"
click at [179, 266] on select "evaluate exaggerate describe boost" at bounding box center [202, 271] width 47 height 11
click at [496, 281] on select "requiring required directed to require" at bounding box center [494, 285] width 46 height 11
select select "required"
click at [471, 280] on select "requiring required directed to require" at bounding box center [494, 285] width 46 height 11
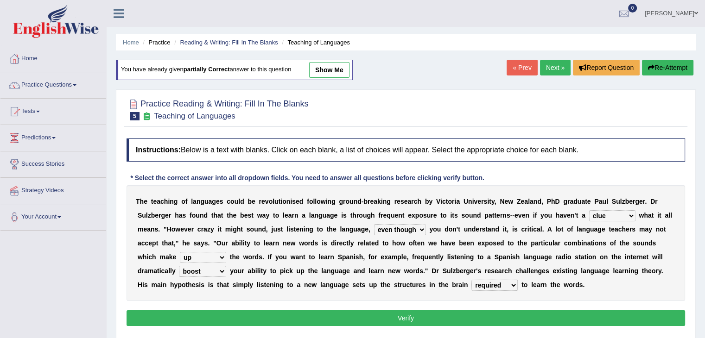
scroll to position [77, 0]
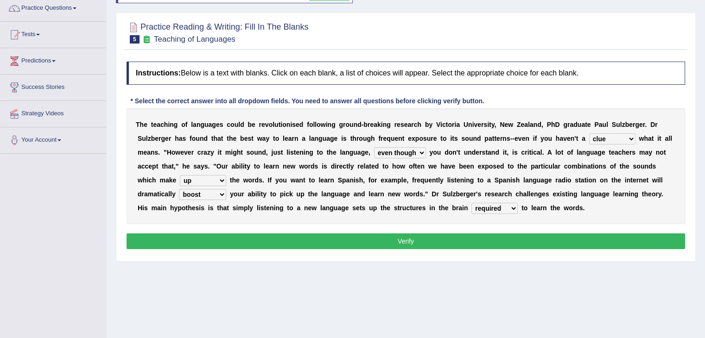
click at [521, 239] on button "Verify" at bounding box center [406, 242] width 558 height 16
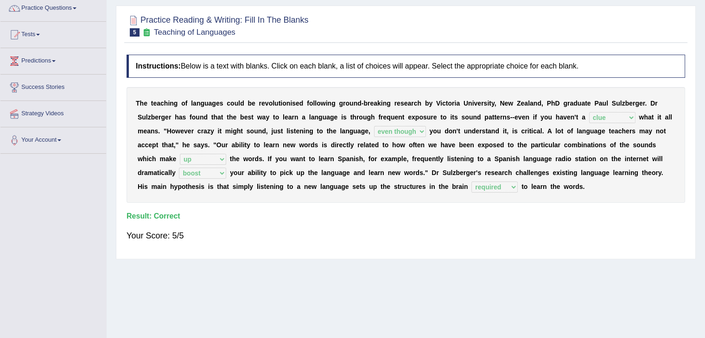
scroll to position [26, 0]
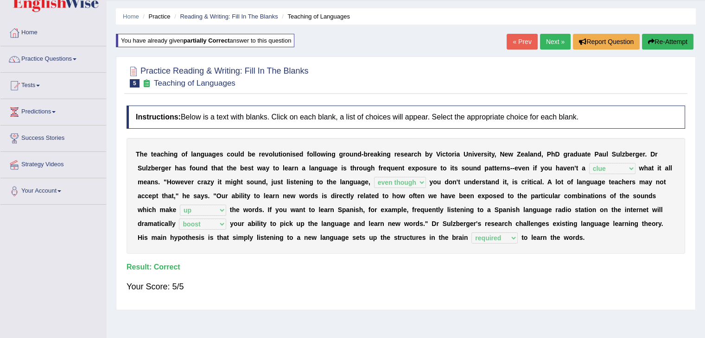
click at [545, 35] on link "Next »" at bounding box center [555, 42] width 31 height 16
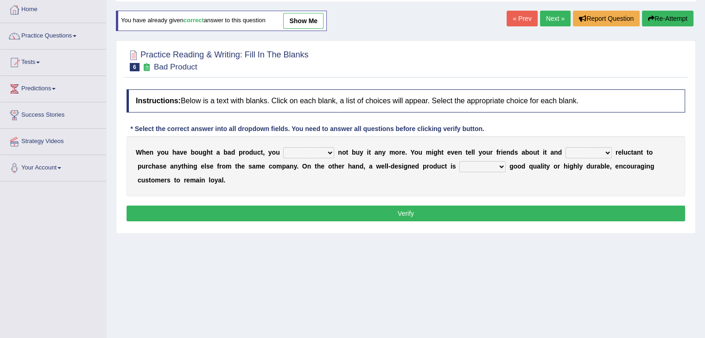
click at [311, 148] on select "would have should have should" at bounding box center [308, 152] width 51 height 11
select select "should"
click at [283, 147] on select "would have should have should" at bounding box center [308, 152] width 51 height 11
click at [585, 155] on select "is are be being" at bounding box center [588, 152] width 46 height 11
select select "be"
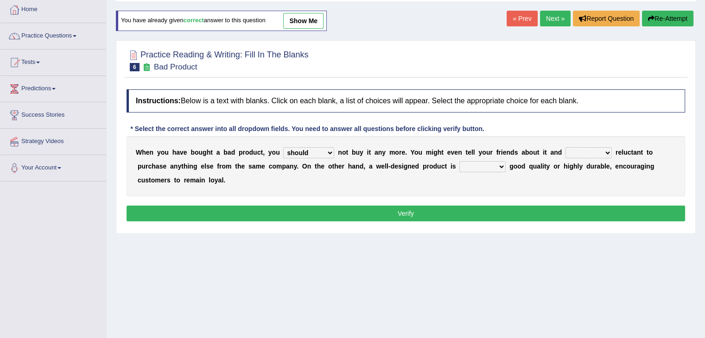
click at [565, 147] on select "is are be being" at bounding box center [588, 152] width 46 height 11
click at [472, 175] on div "W h e n y o u h a v e b o u g h t a b a d p r o d u c t , y o u would have shou…" at bounding box center [406, 166] width 558 height 60
click at [481, 164] on select "both also neither either" at bounding box center [482, 166] width 46 height 11
select select "either"
click at [459, 161] on select "both also neither either" at bounding box center [482, 166] width 46 height 11
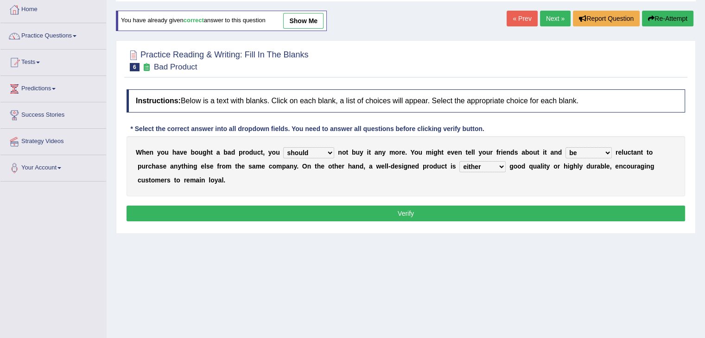
click at [438, 207] on button "Verify" at bounding box center [406, 214] width 558 height 16
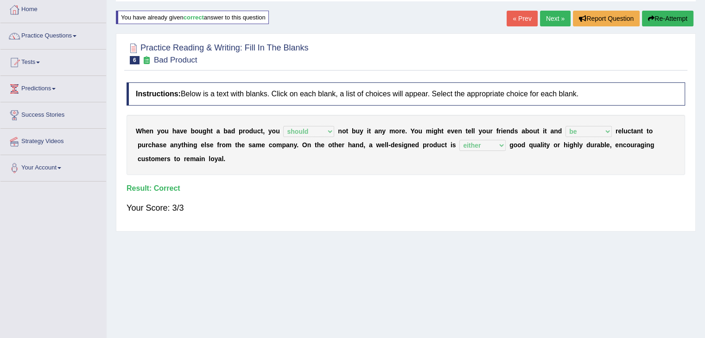
click at [547, 21] on link "Next »" at bounding box center [555, 19] width 31 height 16
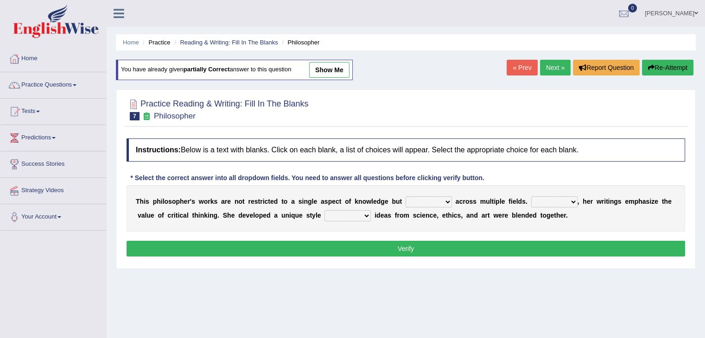
click at [419, 206] on select "constrain contain assemble extend" at bounding box center [428, 201] width 46 height 11
select select "extend"
click at [405, 196] on select "constrain contain assemble extend" at bounding box center [428, 201] width 46 height 11
click at [550, 201] on select "Rather So Moreover Likely" at bounding box center [554, 201] width 46 height 11
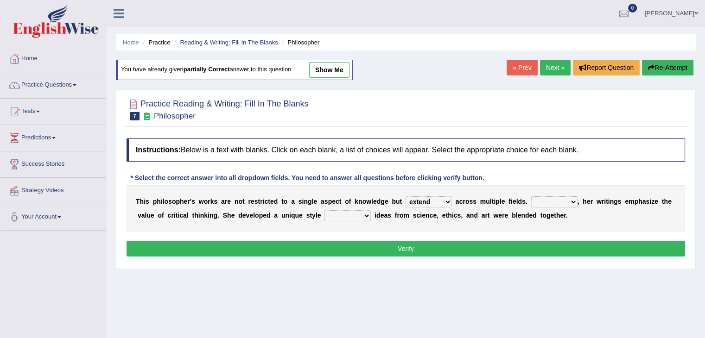
select select "So"
click at [531, 196] on select "Rather So Moreover Likely" at bounding box center [554, 201] width 46 height 11
click at [360, 217] on select "in that that which in which" at bounding box center [347, 215] width 46 height 11
select select "in which"
click at [324, 210] on select "in that that which in which" at bounding box center [347, 215] width 46 height 11
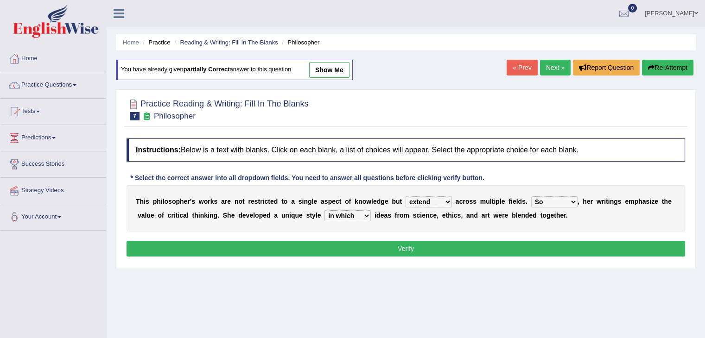
click at [377, 262] on div "Instructions: Below is a text with blanks. Click on each blank, a list of choic…" at bounding box center [405, 199] width 563 height 130
click at [360, 251] on button "Verify" at bounding box center [406, 249] width 558 height 16
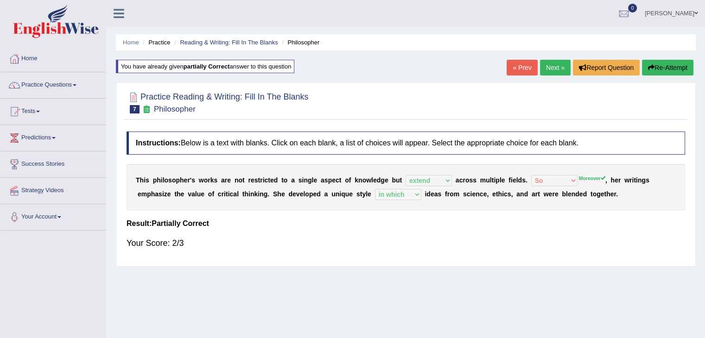
click at [544, 69] on link "Next »" at bounding box center [555, 68] width 31 height 16
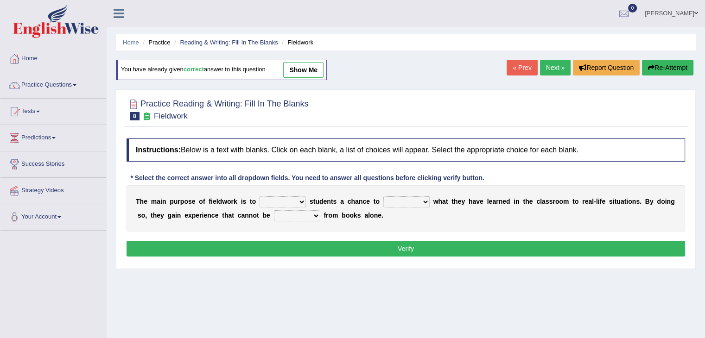
click at [286, 202] on select "resemble stow rave offer" at bounding box center [282, 201] width 46 height 11
select select "offer"
click at [259, 196] on select "resemble stow rave offer" at bounding box center [282, 201] width 46 height 11
click at [399, 203] on select "compare align apply dismount" at bounding box center [406, 201] width 46 height 11
select select "apply"
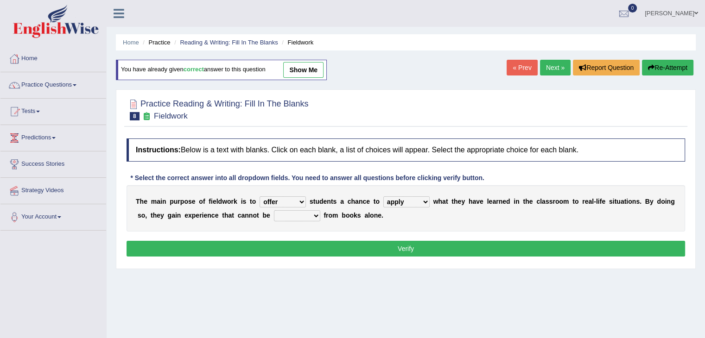
click at [383, 196] on select "compare align apply dismount" at bounding box center [406, 201] width 46 height 11
click at [289, 214] on select "originated prepared obtained touted" at bounding box center [297, 215] width 46 height 11
select select "obtained"
click at [274, 210] on select "originated prepared obtained touted" at bounding box center [297, 215] width 46 height 11
click at [315, 253] on button "Verify" at bounding box center [406, 249] width 558 height 16
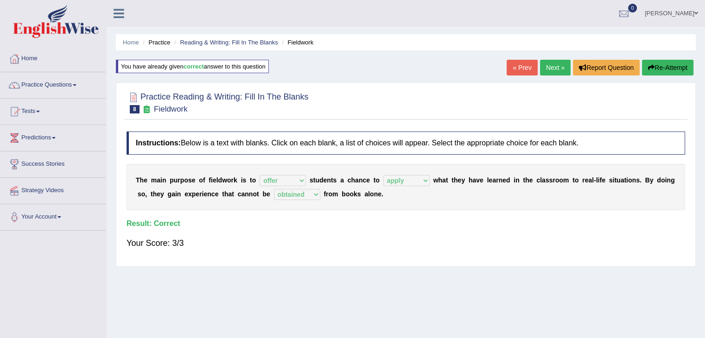
click at [551, 69] on link "Next »" at bounding box center [555, 68] width 31 height 16
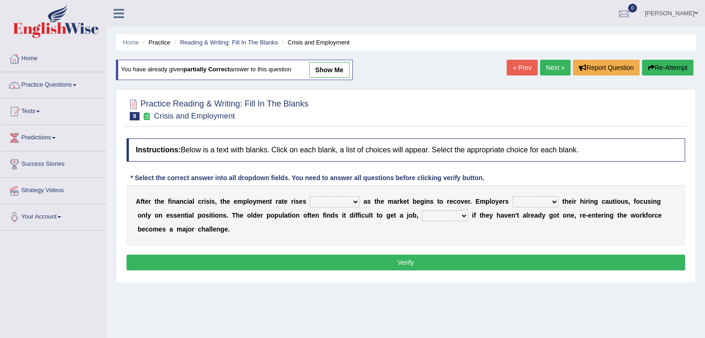
click at [341, 199] on select "normally conversely strenuously sharply" at bounding box center [335, 201] width 50 height 11
select select "sharply"
click at [310, 196] on select "normally conversely strenuously sharply" at bounding box center [335, 201] width 50 height 11
click at [543, 202] on select "keeping kept keep are kept" at bounding box center [535, 201] width 46 height 11
select select "keep"
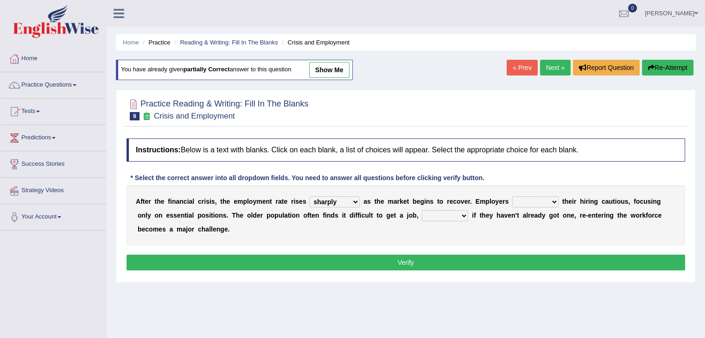
click at [512, 196] on select "keeping kept keep are kept" at bounding box center [535, 201] width 46 height 11
click at [449, 216] on select "although while then because" at bounding box center [445, 215] width 46 height 11
select select "because"
click at [422, 210] on select "although while then because" at bounding box center [445, 215] width 46 height 11
click at [406, 260] on button "Verify" at bounding box center [406, 263] width 558 height 16
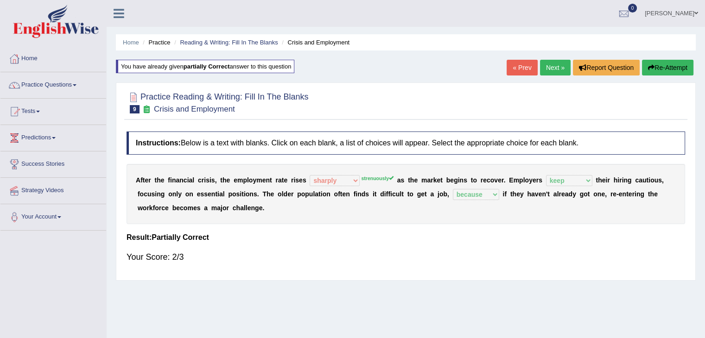
click at [547, 67] on link "Next »" at bounding box center [555, 68] width 31 height 16
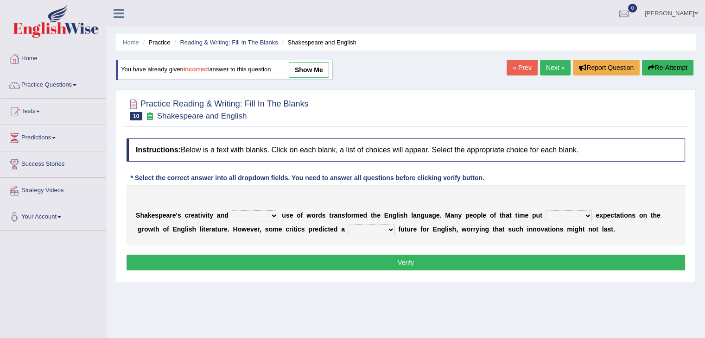
click at [255, 213] on select "idealized intensive fancied inventive" at bounding box center [255, 215] width 46 height 11
select select "intensive"
click at [232, 210] on select "idealized intensive fancied inventive" at bounding box center [255, 215] width 46 height 11
click at [562, 217] on select "wide much high more" at bounding box center [568, 215] width 46 height 11
select select "high"
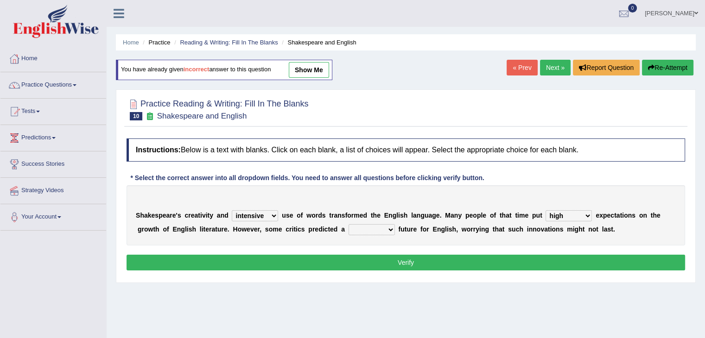
click at [545, 210] on select "wide much high more" at bounding box center [568, 215] width 46 height 11
click at [372, 228] on select "monetary promising irresistible daunting" at bounding box center [371, 229] width 46 height 11
select select "promising"
click at [348, 224] on select "monetary promising irresistible daunting" at bounding box center [371, 229] width 46 height 11
click at [372, 228] on select "monetary promising irresistible daunting" at bounding box center [371, 229] width 46 height 11
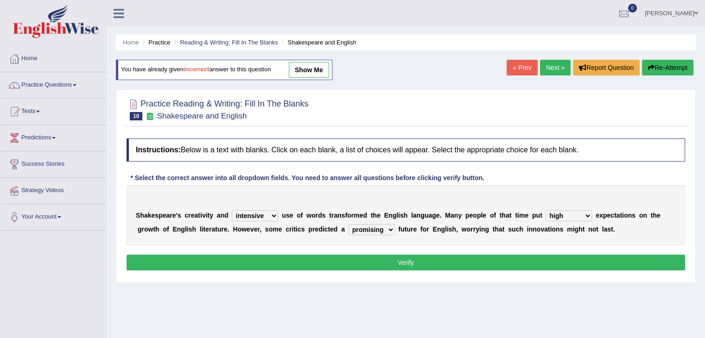
click at [348, 224] on select "monetary promising irresistible daunting" at bounding box center [371, 229] width 46 height 11
click at [360, 259] on button "Verify" at bounding box center [406, 263] width 558 height 16
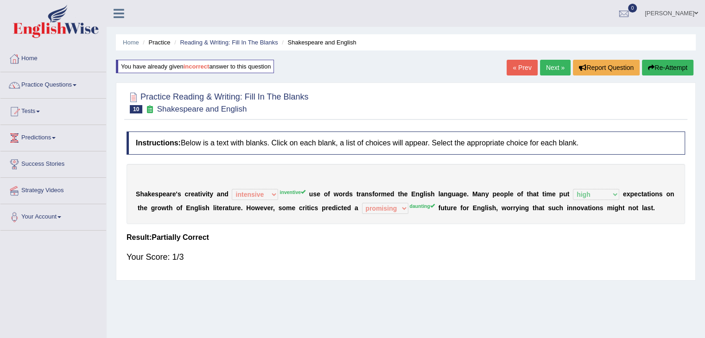
click at [548, 66] on link "Next »" at bounding box center [555, 68] width 31 height 16
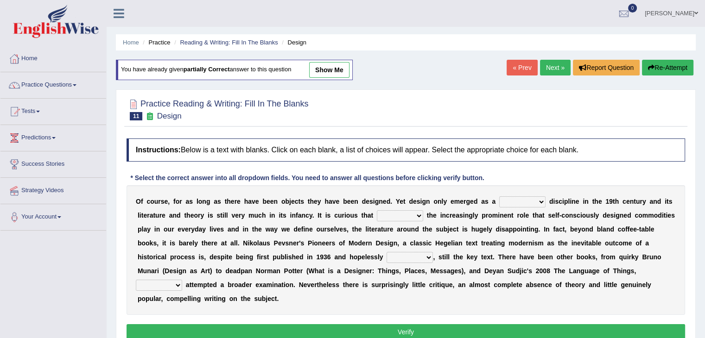
click at [520, 199] on select "bilateral ubiquitous foremost dedicated" at bounding box center [522, 201] width 46 height 11
select select "foremost"
click at [499, 196] on select "bilateral ubiquitous foremost dedicated" at bounding box center [522, 201] width 46 height 11
click at [402, 215] on select "since despite within through" at bounding box center [400, 215] width 46 height 11
click at [348, 217] on b "o" at bounding box center [348, 215] width 4 height 7
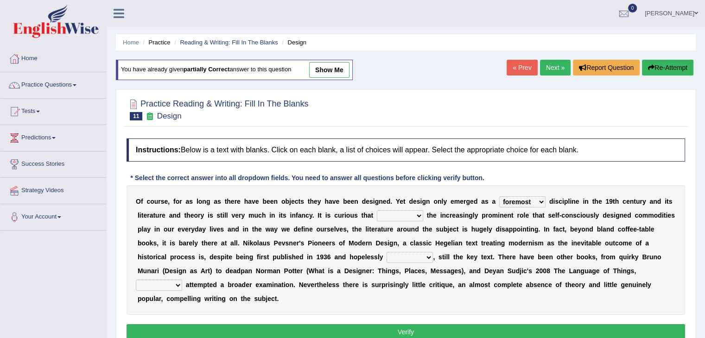
click at [550, 62] on link "Next »" at bounding box center [555, 68] width 31 height 16
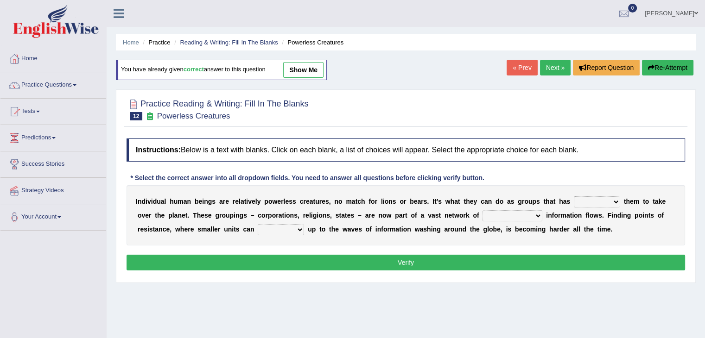
click at [593, 199] on select "enabled contended embodied conjured" at bounding box center [597, 201] width 46 height 11
select select "enabled"
click at [574, 196] on select "enabled contended embodied conjured" at bounding box center [597, 201] width 46 height 11
click at [500, 213] on select "interconnected overlapping fastened exploited" at bounding box center [512, 215] width 60 height 11
select select "interconnected"
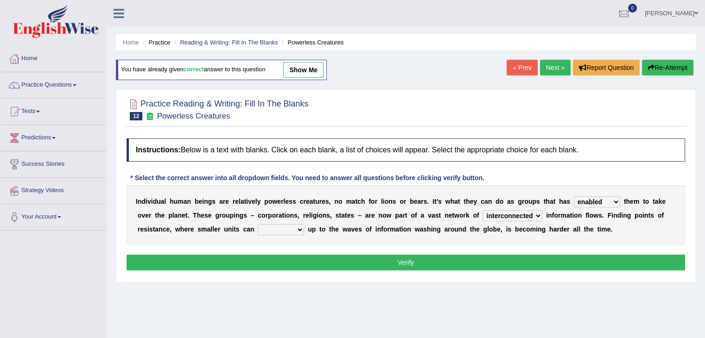
click at [482, 210] on select "interconnected overlapping fastened exploited" at bounding box center [512, 215] width 60 height 11
click at [292, 228] on select "stand raise hail pump" at bounding box center [281, 229] width 46 height 11
select select "raise"
click at [258, 224] on select "stand raise hail pump" at bounding box center [281, 229] width 46 height 11
click at [323, 257] on button "Verify" at bounding box center [406, 263] width 558 height 16
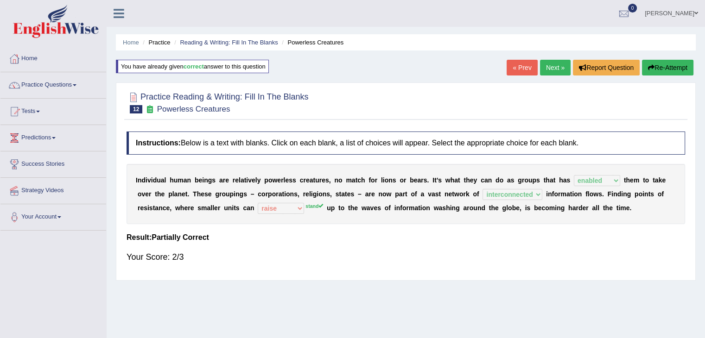
click at [557, 65] on link "Next »" at bounding box center [555, 68] width 31 height 16
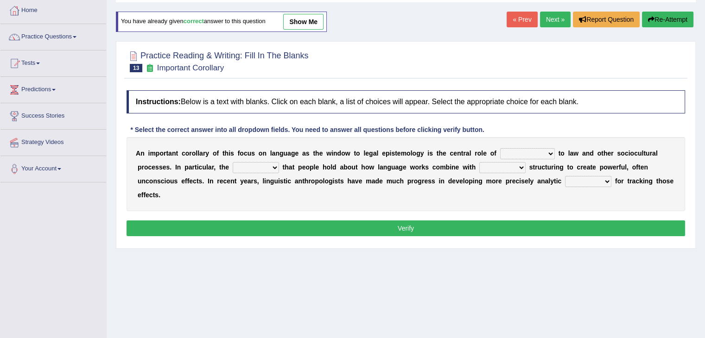
click at [510, 149] on select "discourse epoch dialect acquaintance" at bounding box center [527, 153] width 55 height 11
select select "discourse"
click at [500, 148] on select "discourse epoch dialect acquaintance" at bounding box center [527, 153] width 55 height 11
click at [265, 164] on select "deviation besmirch consent ideas" at bounding box center [256, 167] width 46 height 11
select select "ideas"
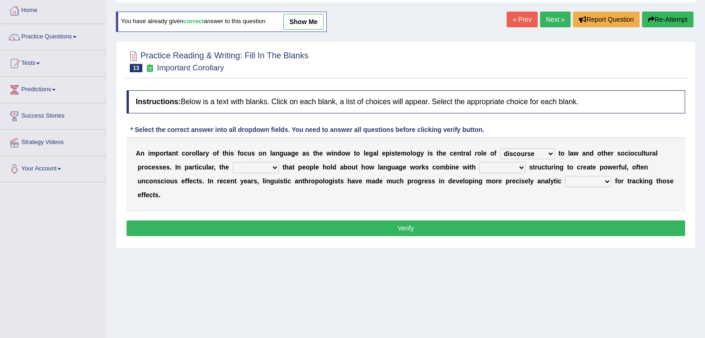
click at [233, 162] on select "deviation besmirch consent ideas" at bounding box center [256, 167] width 46 height 11
click at [491, 170] on select "mandatory linguistic legitimate customary" at bounding box center [502, 167] width 46 height 11
select select "linguistic"
click at [479, 162] on select "mandatory linguistic legitimate customary" at bounding box center [502, 167] width 46 height 11
click at [580, 177] on select "tools appetite albums stroke" at bounding box center [588, 181] width 46 height 11
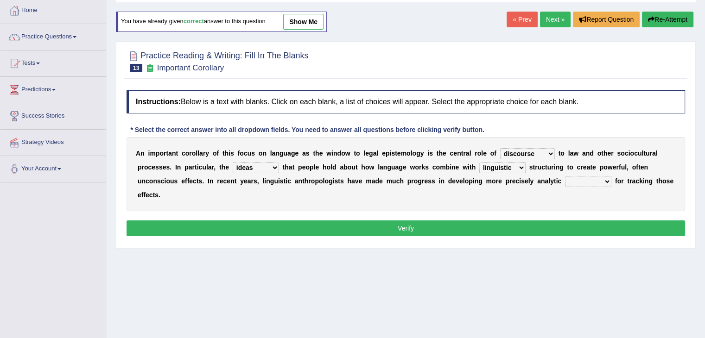
select select "tools"
click at [565, 176] on select "tools appetite albums stroke" at bounding box center [588, 181] width 46 height 11
click at [505, 227] on button "Verify" at bounding box center [406, 229] width 558 height 16
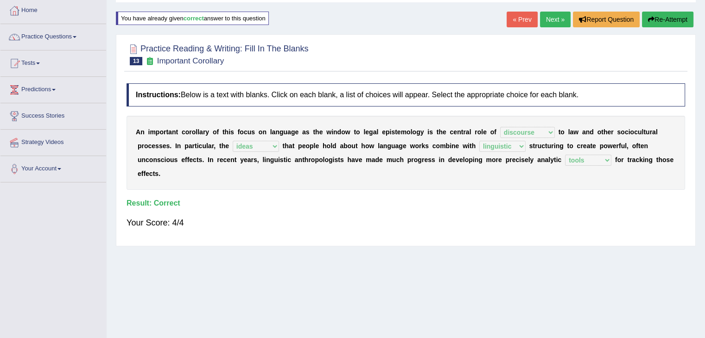
click at [544, 23] on link "Next »" at bounding box center [555, 20] width 31 height 16
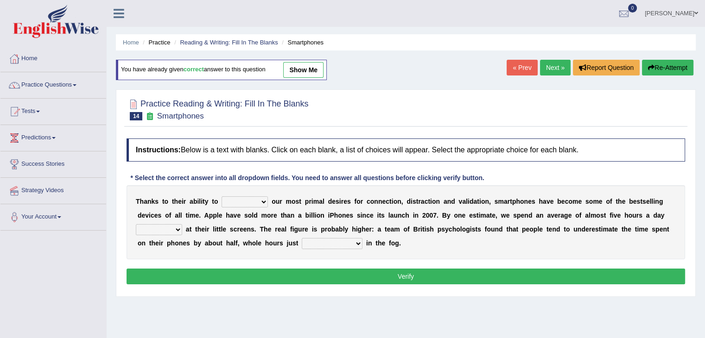
click at [239, 200] on select "hijack describe sharpen conserve" at bounding box center [244, 201] width 46 height 11
select select "hijack"
click at [221, 196] on select "hijack describe sharpen conserve" at bounding box center [244, 201] width 46 height 11
click at [160, 225] on select "watching waggling snoring staring" at bounding box center [159, 229] width 46 height 11
select select "staring"
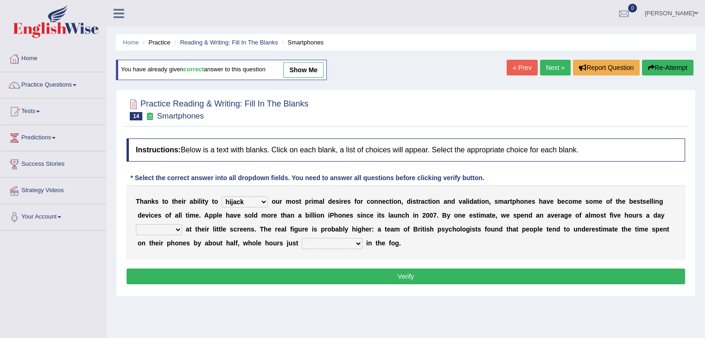
click at [136, 224] on select "watching waggling snoring staring" at bounding box center [159, 229] width 46 height 11
click at [322, 240] on select "has evaporated evaporating evaporate evaporates" at bounding box center [332, 243] width 61 height 11
select select "evaporates"
click at [302, 238] on select "has evaporated evaporating evaporate evaporates" at bounding box center [332, 243] width 61 height 11
click at [345, 276] on button "Verify" at bounding box center [406, 277] width 558 height 16
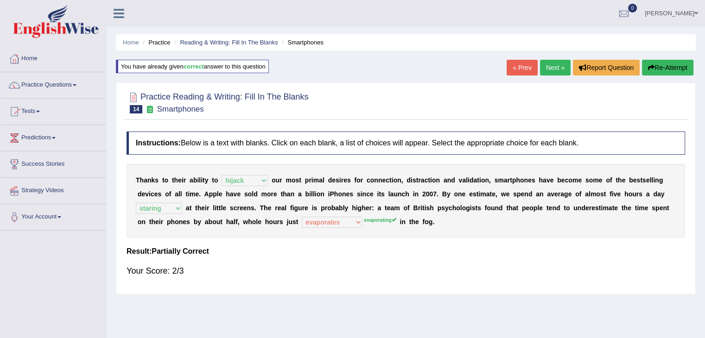
click at [549, 63] on link "Next »" at bounding box center [555, 68] width 31 height 16
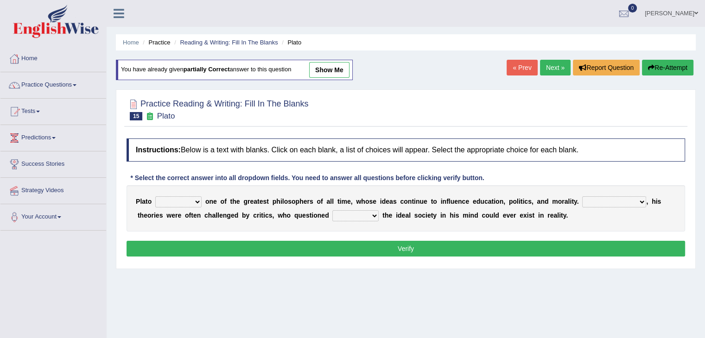
click at [185, 199] on select "keeps comes claims remains" at bounding box center [178, 201] width 46 height 11
select select "remains"
click at [155, 196] on select "keeps comes claims remains" at bounding box center [178, 201] width 46 height 11
click at [602, 203] on select "Notwithstanding So However Whatever" at bounding box center [614, 201] width 64 height 11
select select "So"
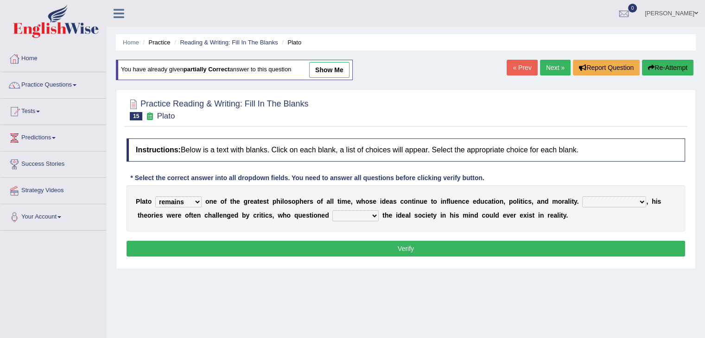
click at [582, 196] on select "Notwithstanding So However Whatever" at bounding box center [614, 201] width 64 height 11
click at [350, 210] on select "which what that whether" at bounding box center [355, 215] width 46 height 11
select select "whether"
click at [332, 210] on select "which what that whether" at bounding box center [355, 215] width 46 height 11
click at [350, 245] on button "Verify" at bounding box center [406, 249] width 558 height 16
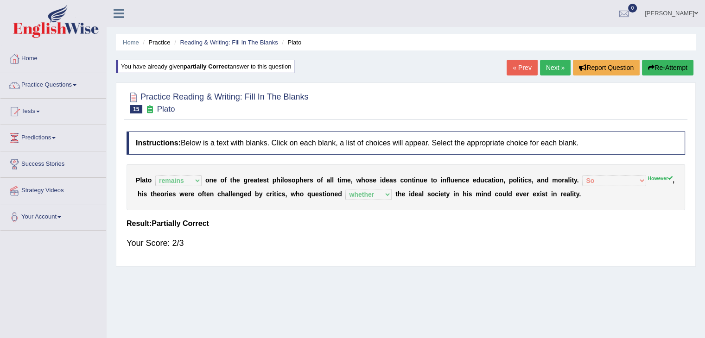
click at [553, 65] on link "Next »" at bounding box center [555, 68] width 31 height 16
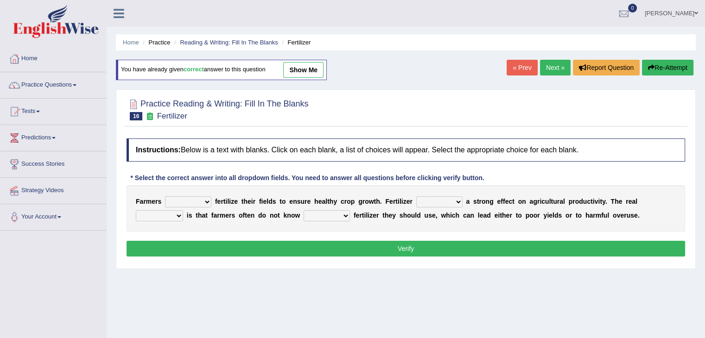
click at [207, 202] on select "must should need can" at bounding box center [188, 201] width 46 height 11
select select "should"
click at [165, 196] on select "must should need can" at bounding box center [188, 201] width 46 height 11
click at [445, 201] on select "has had have having" at bounding box center [439, 201] width 46 height 11
select select "has"
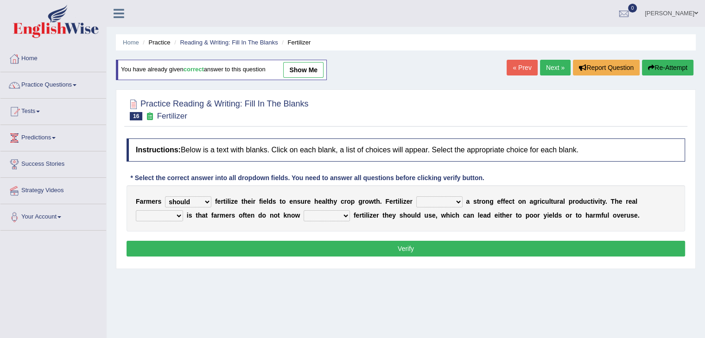
click at [416, 196] on select "has had have having" at bounding box center [439, 201] width 46 height 11
click at [161, 210] on select "problem question conclusion answer" at bounding box center [159, 215] width 47 height 11
select select "problem"
click at [136, 210] on select "problem question conclusion answer" at bounding box center [159, 215] width 47 height 11
click at [324, 211] on select "how much how many however so much" at bounding box center [327, 215] width 46 height 11
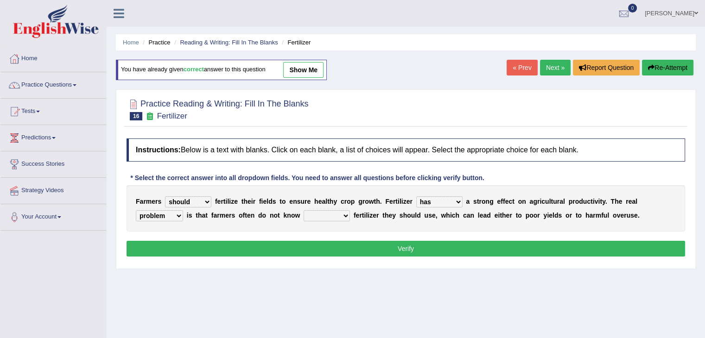
select select "how much"
click at [304, 210] on select "how much how many however so much" at bounding box center [327, 215] width 46 height 11
click at [342, 248] on button "Verify" at bounding box center [406, 249] width 558 height 16
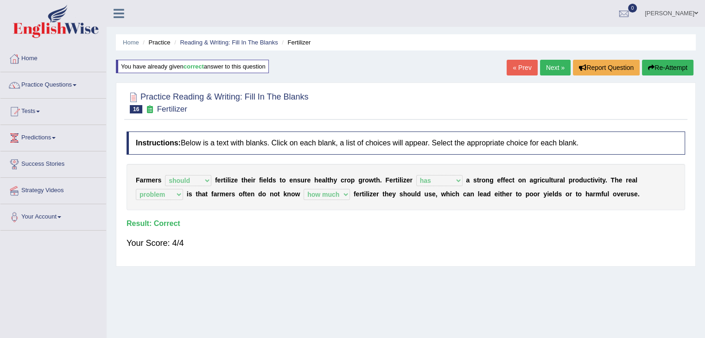
click at [543, 65] on link "Next »" at bounding box center [555, 68] width 31 height 16
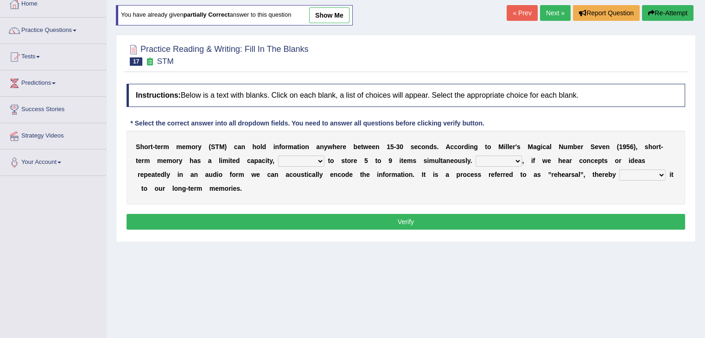
click at [312, 164] on select "being able is able be able unable" at bounding box center [301, 161] width 46 height 11
select select "is able"
click at [278, 156] on select "being able is able be able unable" at bounding box center [301, 161] width 46 height 11
click at [510, 158] on select "However So Moreover Therefore" at bounding box center [498, 161] width 46 height 11
select select "So"
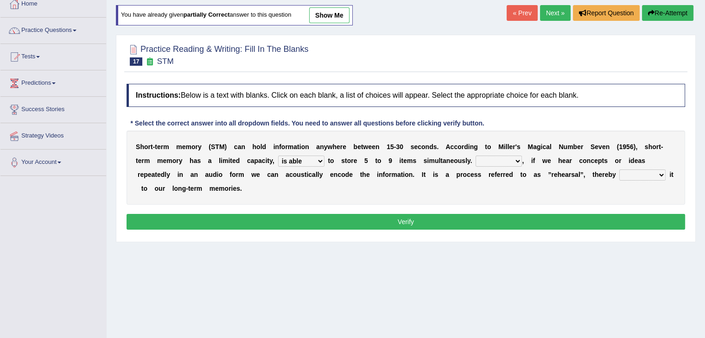
click at [475, 156] on select "However So Moreover Therefore" at bounding box center [498, 161] width 46 height 11
click at [634, 175] on select "commit commits commiting commited" at bounding box center [642, 175] width 46 height 11
select select "commiting"
click at [619, 170] on select "commit commits commiting commited" at bounding box center [642, 175] width 46 height 11
click at [481, 220] on button "Verify" at bounding box center [406, 222] width 558 height 16
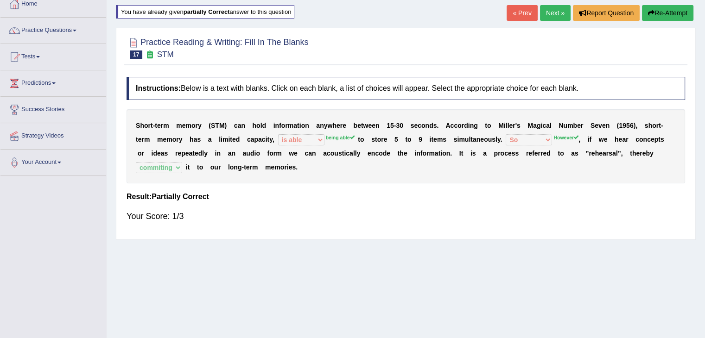
click at [552, 12] on link "Next »" at bounding box center [555, 13] width 31 height 16
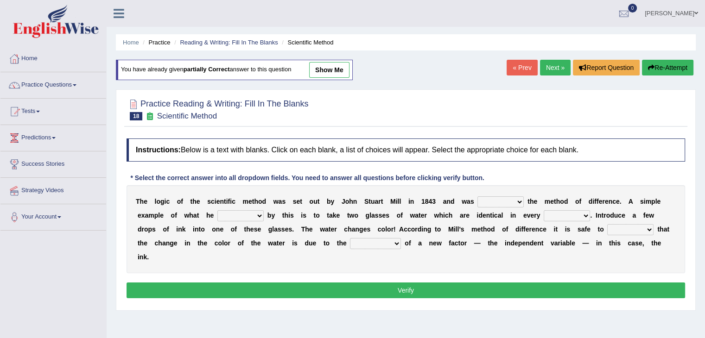
click at [234, 214] on select "capped charged found meant" at bounding box center [240, 215] width 46 height 11
select select "meant"
click at [217, 210] on select "capped charged found meant" at bounding box center [240, 215] width 46 height 11
click at [503, 202] on select "pointed claimed demanded named" at bounding box center [500, 201] width 46 height 11
click at [477, 196] on select "pointed claimed demanded named" at bounding box center [500, 201] width 46 height 11
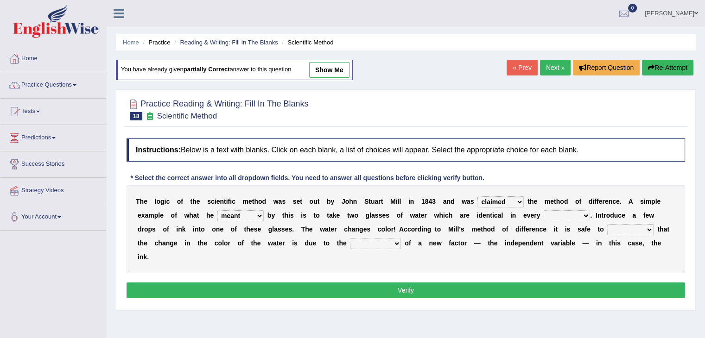
click at [503, 202] on select "pointed claimed demanded named" at bounding box center [500, 201] width 46 height 11
select select "named"
click at [477, 196] on select "pointed claimed demanded named" at bounding box center [500, 201] width 46 height 11
click at [557, 215] on select "thought identity measure respect" at bounding box center [567, 215] width 46 height 11
select select "respect"
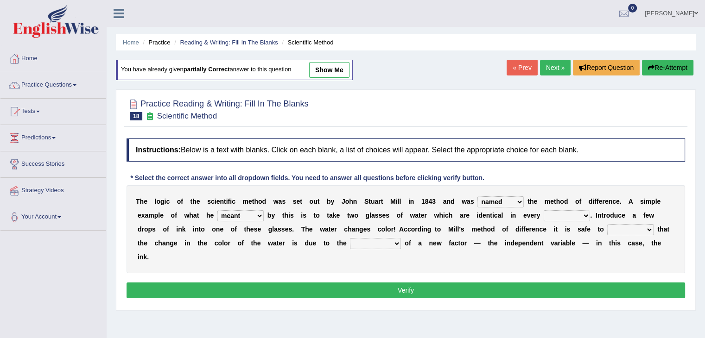
click at [544, 210] on select "thought identity measure respect" at bounding box center [567, 215] width 46 height 11
click at [640, 227] on select "assume discuss prefer acclaim" at bounding box center [630, 229] width 46 height 11
select select "assume"
click at [607, 224] on select "assume discuss prefer acclaim" at bounding box center [630, 229] width 46 height 11
click at [373, 239] on select "introduction magnitude preparation purification" at bounding box center [375, 243] width 51 height 11
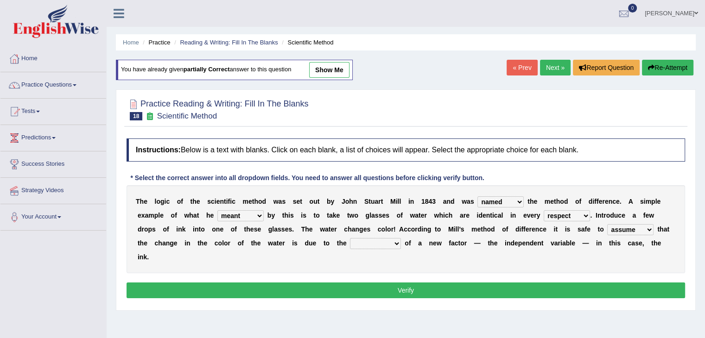
select select "introduction"
click at [350, 238] on select "introduction magnitude preparation purification" at bounding box center [375, 243] width 51 height 11
click at [345, 283] on button "Verify" at bounding box center [406, 291] width 558 height 16
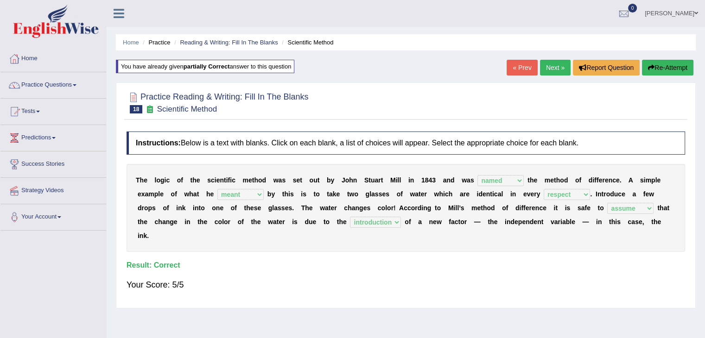
click at [552, 67] on link "Next »" at bounding box center [555, 68] width 31 height 16
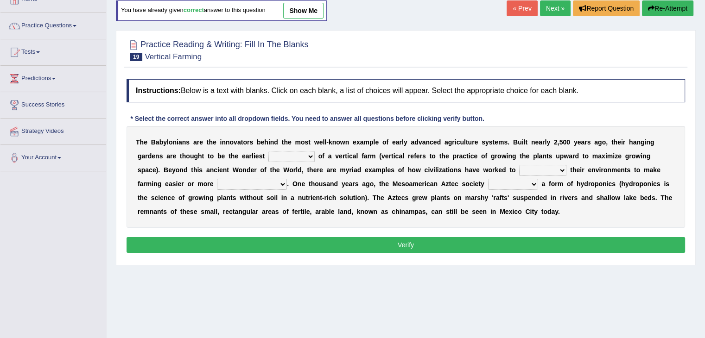
click at [280, 154] on select "prototype failure discredit protocol" at bounding box center [291, 156] width 46 height 11
select select "prototype"
click at [268, 151] on select "prototype failure discredit protocol" at bounding box center [291, 156] width 46 height 11
click at [532, 172] on select "manipulate escape respect disarrange" at bounding box center [542, 170] width 47 height 11
select select "manipulate"
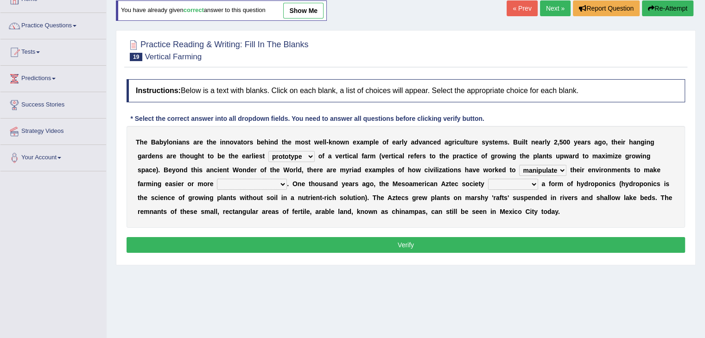
click at [519, 165] on select "manipulate escape respect disarrange" at bounding box center [542, 170] width 47 height 11
click at [256, 186] on select "productive constructive connective counterproductive" at bounding box center [252, 184] width 70 height 11
select select "productive"
click at [217, 179] on select "productive constructive connective counterproductive" at bounding box center [252, 184] width 70 height 11
click at [520, 184] on select "domineered volunteered pioneered engineered" at bounding box center [513, 184] width 50 height 11
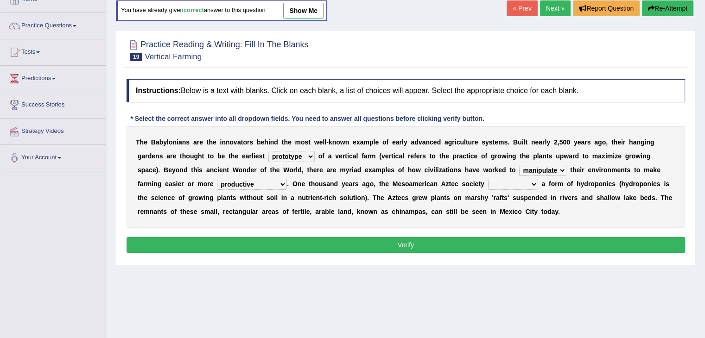
select select "pioneered"
click at [488, 179] on select "domineered volunteered pioneered engineered" at bounding box center [513, 184] width 50 height 11
click at [453, 248] on button "Verify" at bounding box center [406, 245] width 558 height 16
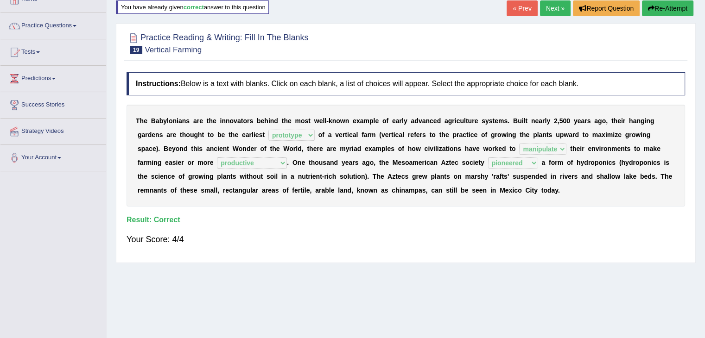
click at [550, 8] on link "Next »" at bounding box center [555, 8] width 31 height 16
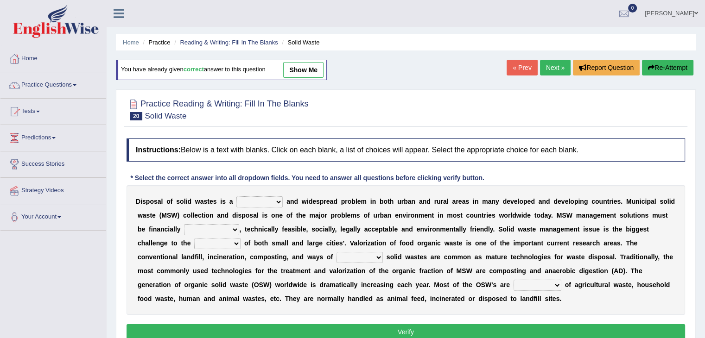
click at [266, 199] on select "slanting stinging stalling shafting" at bounding box center [259, 201] width 46 height 11
select select "stinging"
click at [236, 196] on select "slanting stinging stalling shafting" at bounding box center [259, 201] width 46 height 11
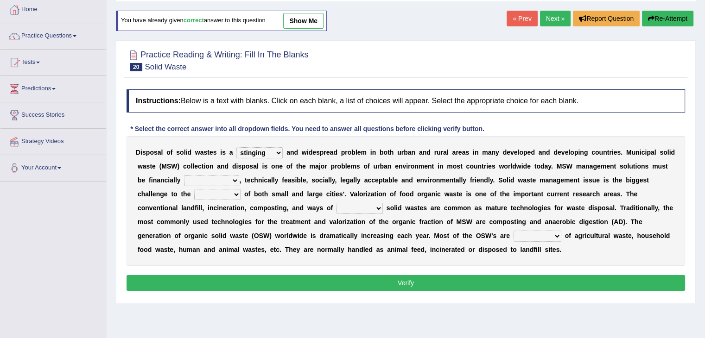
scroll to position [59, 0]
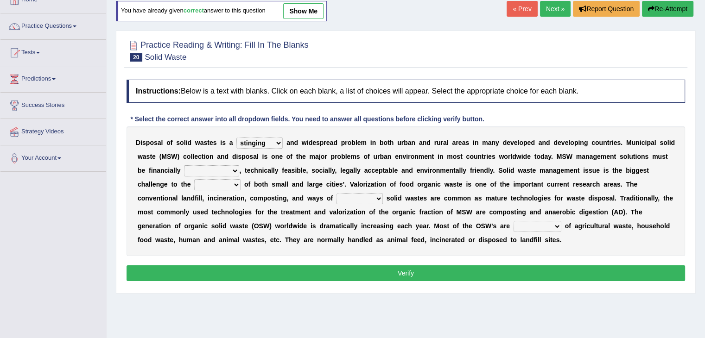
click at [208, 167] on select "unattainable sustainable objectionable treasonable" at bounding box center [211, 170] width 55 height 11
select select "sustainable"
click at [184, 165] on select "unattainable sustainable objectionable treasonable" at bounding box center [211, 170] width 55 height 11
click at [202, 182] on select "plants culture authorities history" at bounding box center [217, 184] width 46 height 11
select select "authorities"
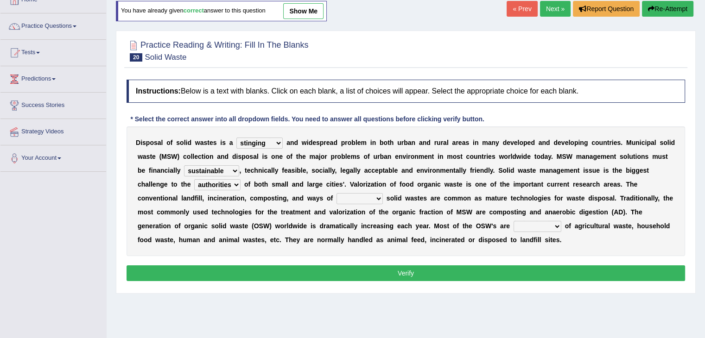
click at [194, 179] on select "plants culture authorities history" at bounding box center [217, 184] width 46 height 11
click at [355, 202] on select "reserving preserving deserving handling" at bounding box center [359, 198] width 46 height 11
select select "handling"
click at [336, 193] on select "reserving preserving deserving handling" at bounding box center [359, 198] width 46 height 11
click at [536, 227] on select "composed disposed composing disposing" at bounding box center [537, 226] width 48 height 11
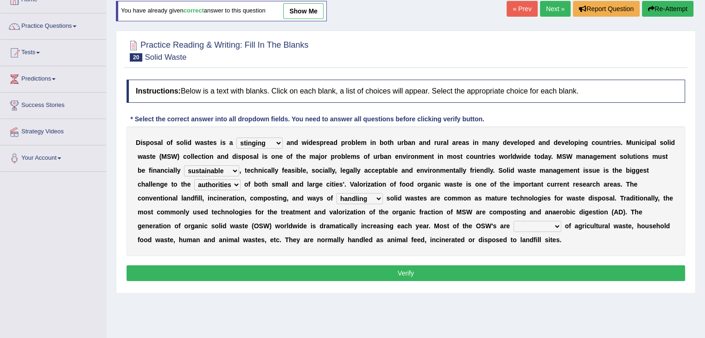
select select "composed"
click at [513, 221] on select "composed disposed composing disposing" at bounding box center [537, 226] width 48 height 11
click at [480, 277] on button "Verify" at bounding box center [406, 274] width 558 height 16
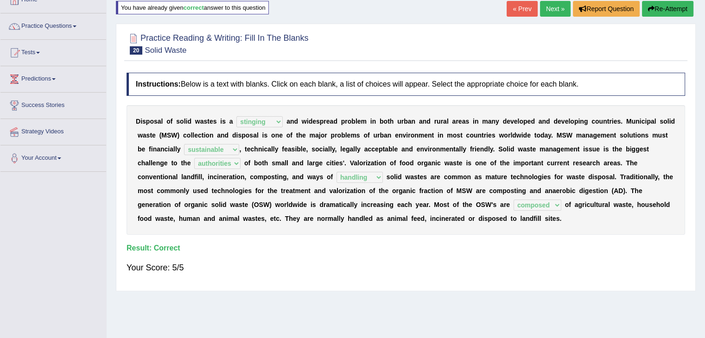
click at [554, 10] on link "Next »" at bounding box center [555, 9] width 31 height 16
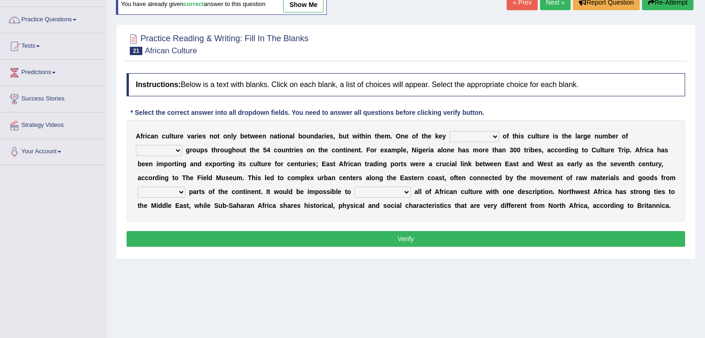
click at [463, 136] on select "conjectures features issues doubts" at bounding box center [474, 136] width 50 height 11
select select "features"
click at [449, 131] on select "conjectures features issues doubts" at bounding box center [474, 136] width 50 height 11
click at [161, 149] on select "ethic ethnic eugenic epic" at bounding box center [159, 150] width 46 height 11
select select "ethnic"
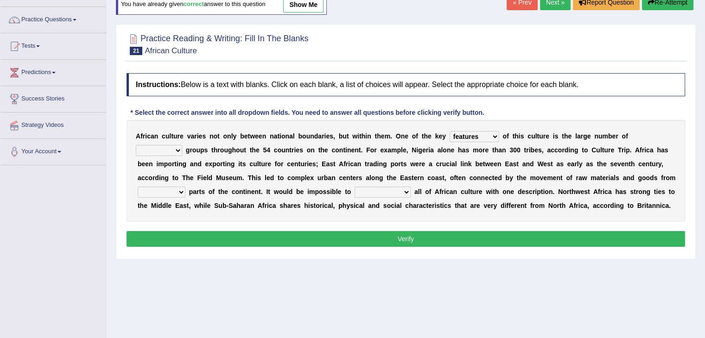
click at [136, 145] on select "ethic ethnic eugenic epic" at bounding box center [159, 150] width 46 height 11
click at [177, 193] on select "forelocked interlocked unlocked landlocked" at bounding box center [162, 192] width 48 height 11
select select "landlocked"
click at [138, 187] on select "forelocked interlocked unlocked landlocked" at bounding box center [162, 192] width 48 height 11
click at [373, 191] on select "characterize conceptualize symbolize synthesize" at bounding box center [382, 192] width 56 height 11
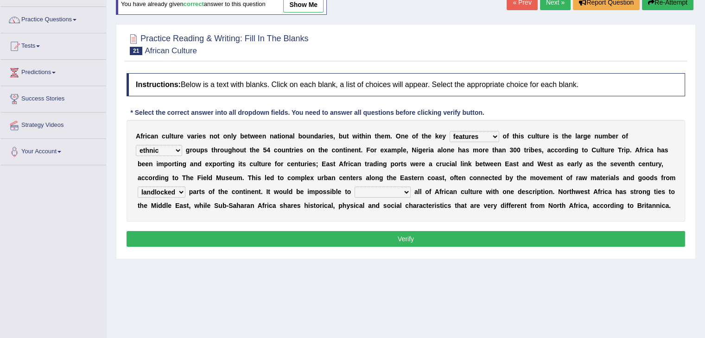
select select "characterize"
click at [354, 187] on select "characterize conceptualize symbolize synthesize" at bounding box center [382, 192] width 56 height 11
click at [334, 242] on button "Verify" at bounding box center [406, 239] width 558 height 16
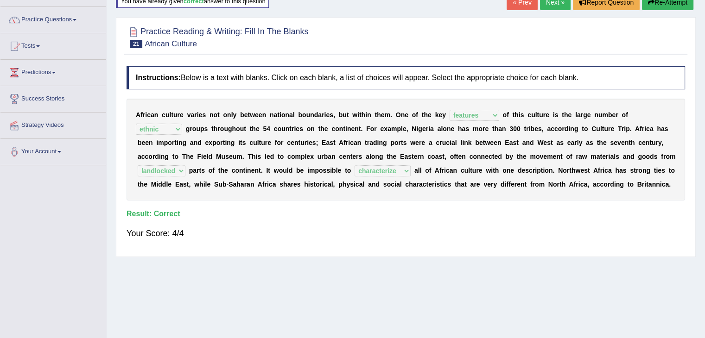
click at [551, 5] on link "Next »" at bounding box center [555, 2] width 31 height 16
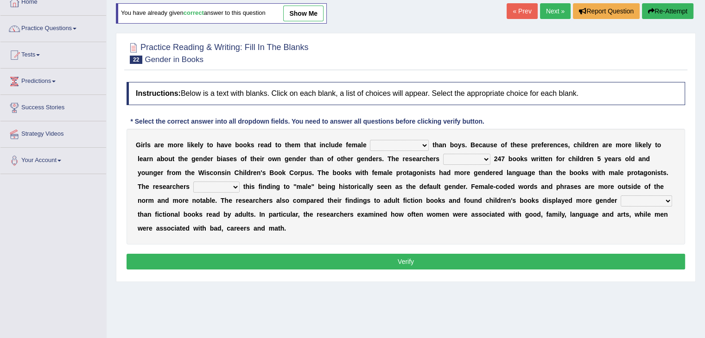
click at [410, 145] on select "protagonists cosmogonists agonists expressionists" at bounding box center [399, 145] width 59 height 11
select select "protagonists"
click at [370, 140] on select "protagonists cosmogonists agonists expressionists" at bounding box center [399, 145] width 59 height 11
click at [476, 164] on div "G i r l s a r e m o r e l i k e l y t o h a v e b o o k s r e a d t o t h e m t…" at bounding box center [406, 187] width 558 height 116
click at [468, 158] on select "hydrolyzed paralyzed catalyzed analyzed" at bounding box center [466, 159] width 47 height 11
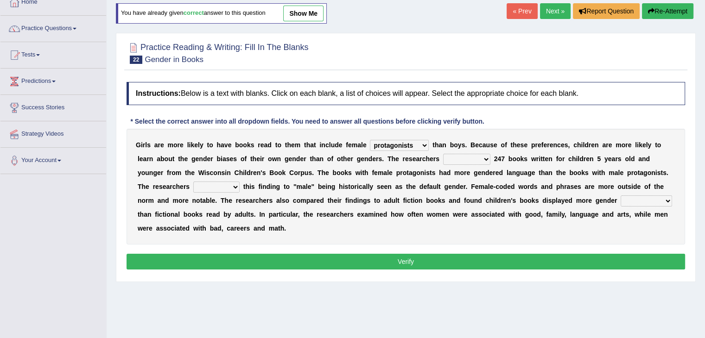
select select "analyzed"
click at [443, 154] on select "hydrolyzed paralyzed catalyzed analyzed" at bounding box center [466, 159] width 47 height 11
click at [224, 186] on select "contribute tribute distribute attribute" at bounding box center [216, 187] width 46 height 11
select select "attribute"
click at [193, 182] on select "contribute tribute distribute attribute" at bounding box center [216, 187] width 46 height 11
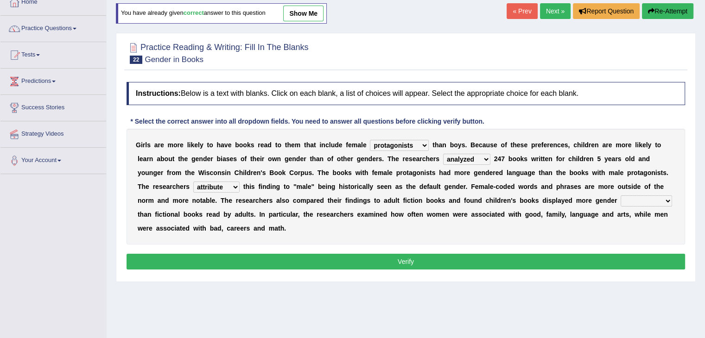
click at [640, 200] on select "stereotypes teletypes prototypes electrotypes" at bounding box center [645, 201] width 51 height 11
select select "stereotypes"
click at [620, 196] on select "stereotypes teletypes prototypes electrotypes" at bounding box center [645, 201] width 51 height 11
click at [478, 258] on button "Verify" at bounding box center [406, 262] width 558 height 16
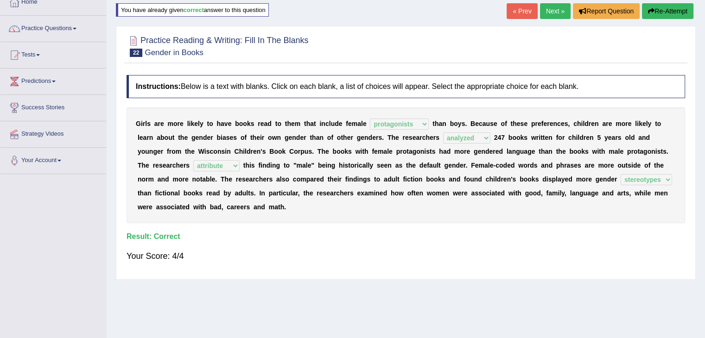
click at [550, 13] on link "Next »" at bounding box center [555, 11] width 31 height 16
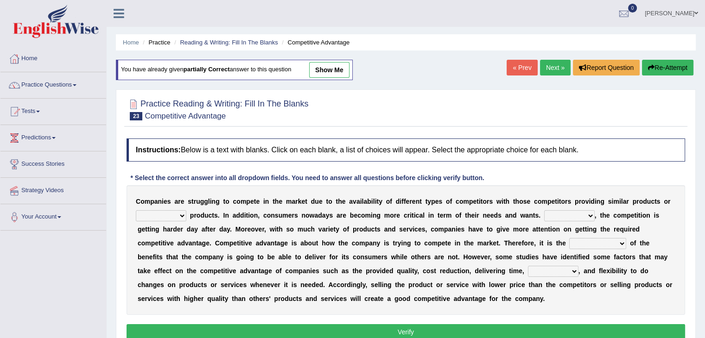
scroll to position [52, 0]
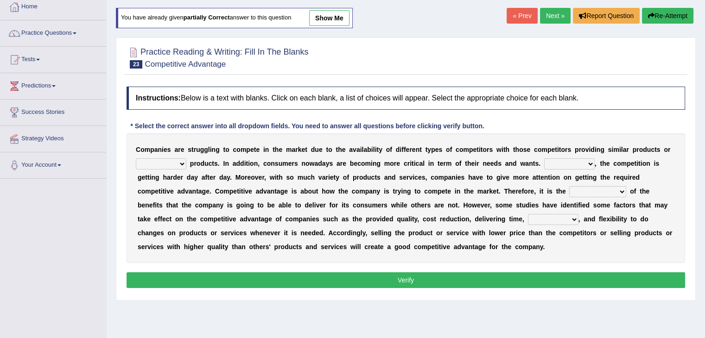
click at [169, 159] on select "constitution restitution substitution institution" at bounding box center [161, 163] width 51 height 11
select select "restitution"
click at [136, 158] on select "constitution restitution substitution institution" at bounding box center [161, 163] width 51 height 11
click at [572, 165] on select "However Instead Additionally Therefore" at bounding box center [569, 163] width 51 height 11
select select "However"
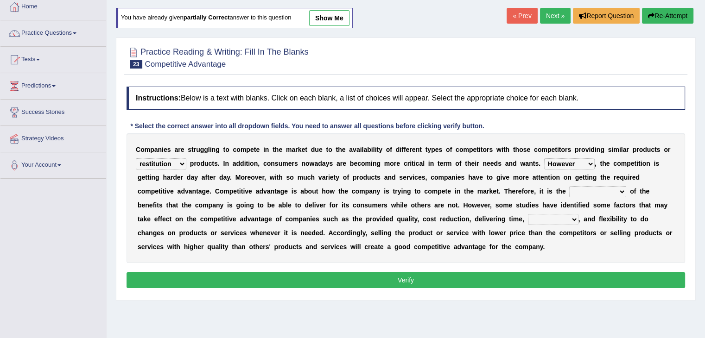
click at [544, 158] on select "However Instead Additionally Therefore" at bounding box center [569, 163] width 51 height 11
click at [596, 190] on select "dissemination ordination determination incarnation" at bounding box center [597, 191] width 57 height 11
select select "dissemination"
click at [569, 186] on select "dissemination ordination determination incarnation" at bounding box center [597, 191] width 57 height 11
click at [538, 220] on select "captivation aggregation deprivation innovation" at bounding box center [553, 219] width 51 height 11
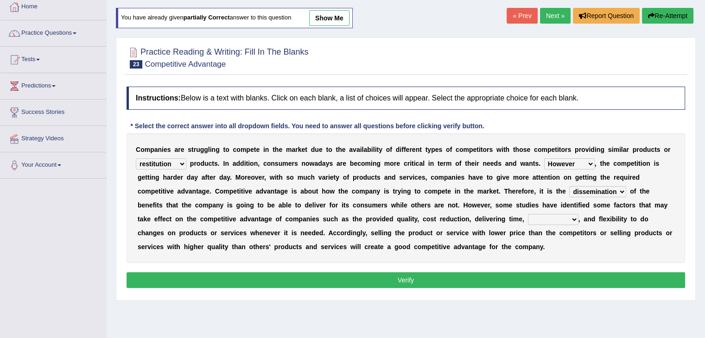
select select "innovation"
click at [528, 214] on select "captivation aggregation deprivation innovation" at bounding box center [553, 219] width 51 height 11
click at [448, 274] on button "Verify" at bounding box center [406, 280] width 558 height 16
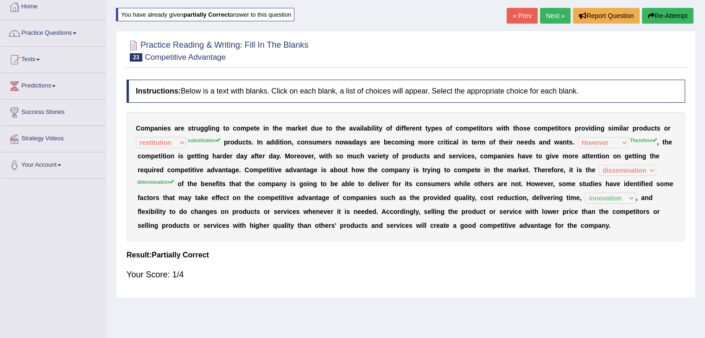
click at [555, 17] on link "Next »" at bounding box center [555, 16] width 31 height 16
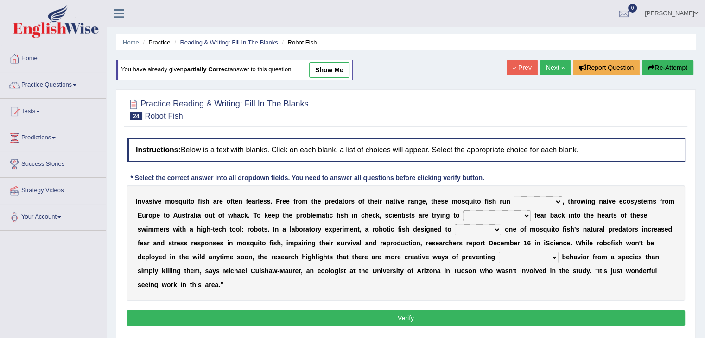
click at [529, 202] on select "occupant flippant rampant concordant" at bounding box center [537, 201] width 49 height 11
select select "occupant"
click at [513, 196] on select "occupant flippant rampant concordant" at bounding box center [537, 201] width 49 height 11
click at [495, 217] on select "accept spike strike [PERSON_NAME]" at bounding box center [497, 215] width 68 height 11
select select "spike"
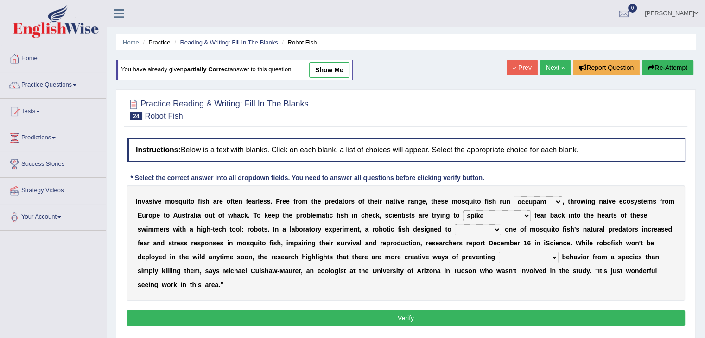
click at [463, 210] on select "accept spike strike drake" at bounding box center [497, 215] width 68 height 11
click at [455, 226] on select "bequest mimic battle conquest" at bounding box center [478, 229] width 46 height 11
select select "conquest"
click at [455, 224] on select "bequest mimic battle conquest" at bounding box center [478, 229] width 46 height 11
click at [499, 256] on select "unprivileged unprecedented uncharted unwanted" at bounding box center [529, 257] width 60 height 11
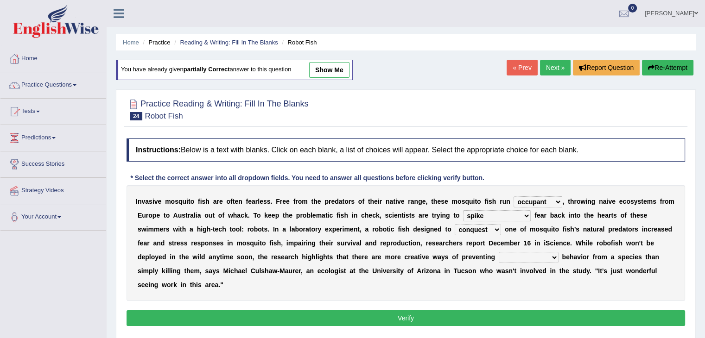
select select "unwanted"
click at [499, 252] on select "unprivileged unprecedented uncharted unwanted" at bounding box center [529, 257] width 60 height 11
click at [474, 314] on button "Verify" at bounding box center [406, 318] width 558 height 16
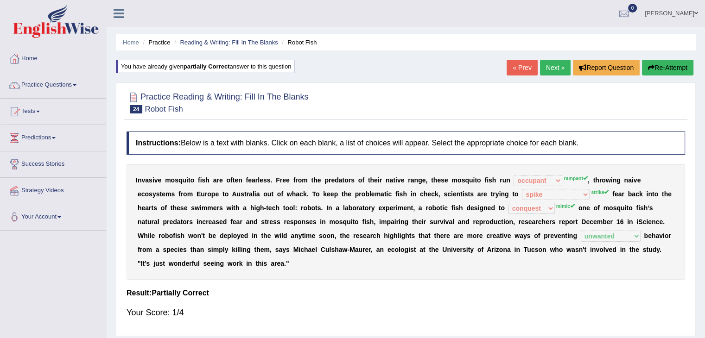
click at [549, 75] on div "« Prev Next » Report Question Re-Attempt" at bounding box center [600, 69] width 189 height 18
click at [549, 74] on link "Next »" at bounding box center [555, 68] width 31 height 16
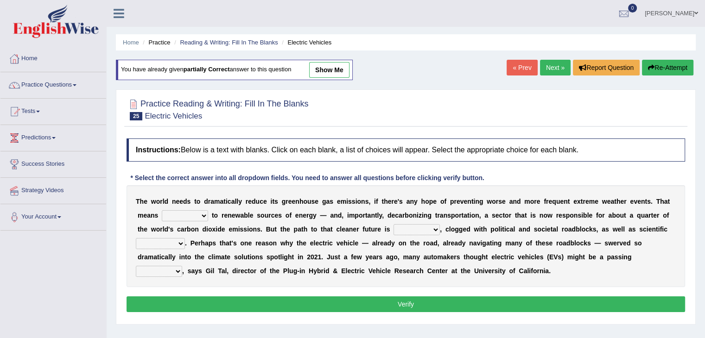
click at [178, 214] on select "grafting drafting crafting shifting" at bounding box center [185, 215] width 46 height 11
click at [253, 212] on b at bounding box center [255, 215] width 4 height 7
click at [192, 215] on select "grafting drafting crafting shifting" at bounding box center [185, 215] width 46 height 11
select select "shifting"
click at [162, 210] on select "grafting drafting crafting shifting" at bounding box center [185, 215] width 46 height 11
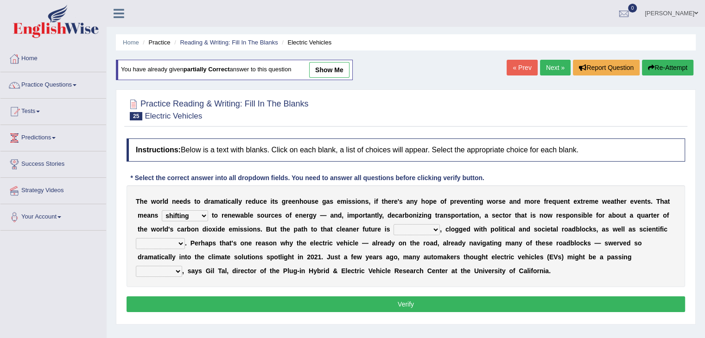
click at [415, 230] on select "daunting daunted daunt dauntless" at bounding box center [416, 229] width 46 height 11
select select "daunting"
click at [393, 224] on select "daunting daunted daunt dauntless" at bounding box center [416, 229] width 46 height 11
click at [171, 244] on select "spectacles obstacles tentacles receptacles" at bounding box center [160, 243] width 49 height 11
select select "obstacles"
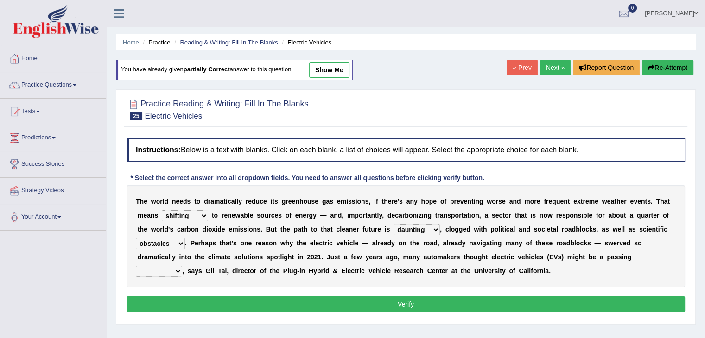
click at [136, 238] on select "spectacles obstacles tentacles receptacles" at bounding box center [160, 243] width 49 height 11
click at [161, 273] on select "fad gad tad lad" at bounding box center [159, 271] width 46 height 11
select select "fad"
click at [136, 266] on select "fad gad tad lad" at bounding box center [159, 271] width 46 height 11
click at [227, 301] on button "Verify" at bounding box center [406, 305] width 558 height 16
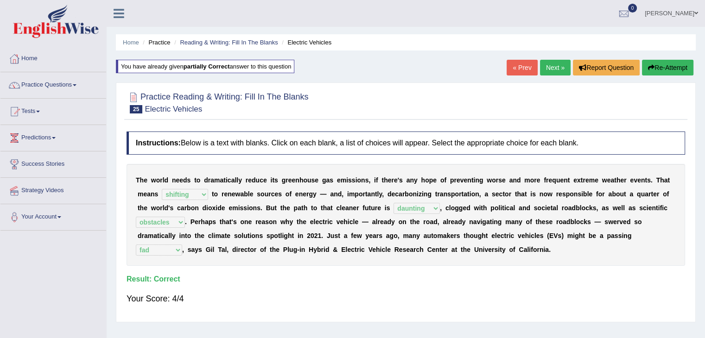
click at [552, 64] on link "Next »" at bounding box center [555, 68] width 31 height 16
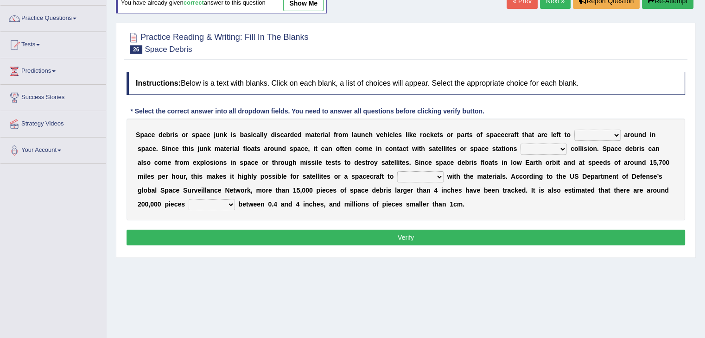
click at [586, 137] on select "twist center roam loll" at bounding box center [597, 135] width 46 height 11
select select "roam"
click at [574, 130] on select "twist center roam loll" at bounding box center [597, 135] width 46 height 11
click at [534, 152] on select "risks risk risked risking" at bounding box center [543, 149] width 46 height 11
select select "risking"
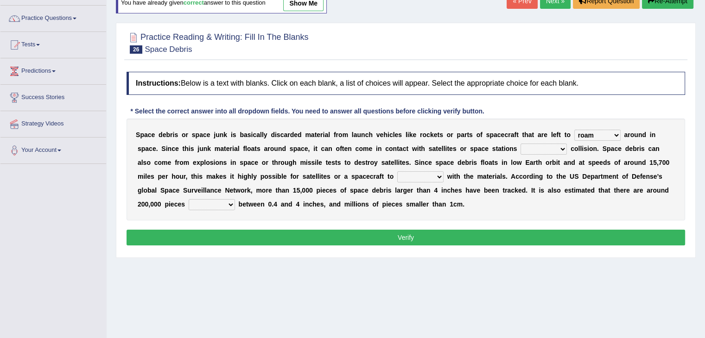
click at [520, 144] on select "risks risk risked risking" at bounding box center [543, 149] width 46 height 11
click at [397, 177] on select "collect collate collide collocate" at bounding box center [420, 176] width 46 height 11
select select "collide"
click at [397, 171] on select "collect collate collide collocate" at bounding box center [420, 176] width 46 height 11
click at [189, 202] on select "sized sizing size sizes" at bounding box center [212, 204] width 46 height 11
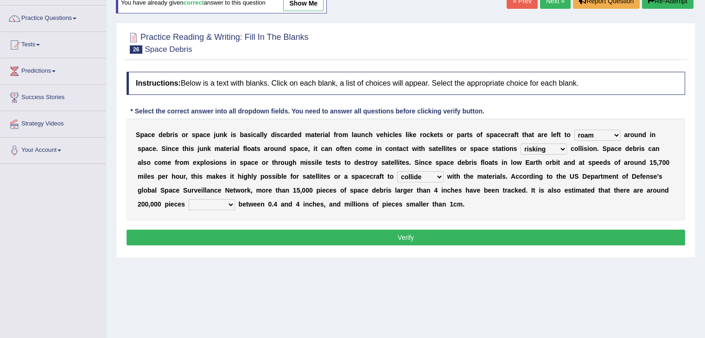
select select "sized"
click at [189, 199] on select "sized sizing size sizes" at bounding box center [212, 204] width 46 height 11
click at [227, 235] on button "Verify" at bounding box center [406, 238] width 558 height 16
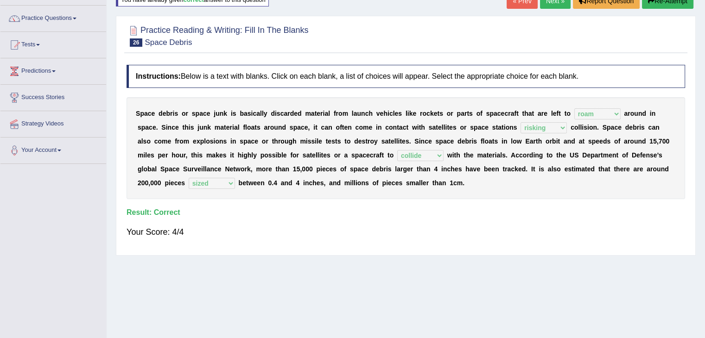
click at [550, 6] on link "Next »" at bounding box center [555, 1] width 31 height 16
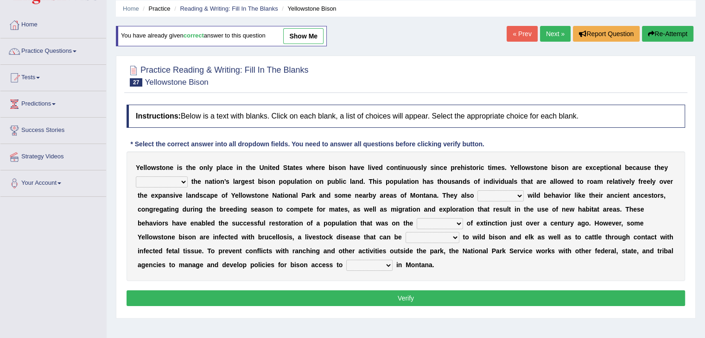
click at [704, 126] on html "Toggle navigation Home Practice Questions Speaking Practice Read Aloud Repeat S…" at bounding box center [352, 135] width 705 height 338
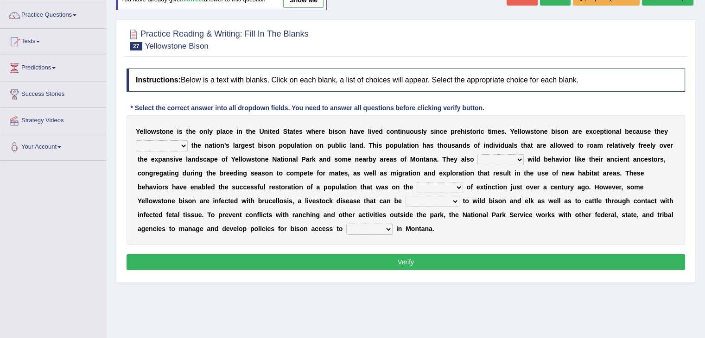
click at [176, 145] on select "congregate comprise consist compromise" at bounding box center [162, 145] width 52 height 11
select select "comprise"
click at [136, 140] on select "congregate comprise consist compromise" at bounding box center [162, 145] width 52 height 11
click at [500, 157] on select "exhibit disregard resist encourage" at bounding box center [500, 159] width 46 height 11
select select "exhibit"
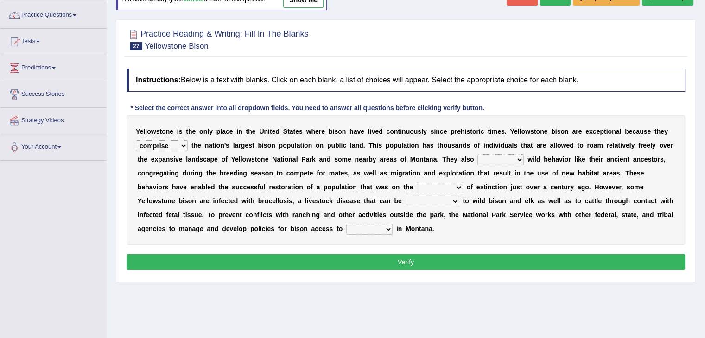
click at [477, 154] on select "exhibit disregard resist encourage" at bounding box center [500, 159] width 46 height 11
click at [429, 190] on select "brine brink danger brindle" at bounding box center [440, 187] width 46 height 11
select select "brink"
click at [417, 182] on select "brine brink danger brindle" at bounding box center [440, 187] width 46 height 11
click at [414, 200] on select "transplanted transported transgressed transmitted" at bounding box center [432, 201] width 54 height 11
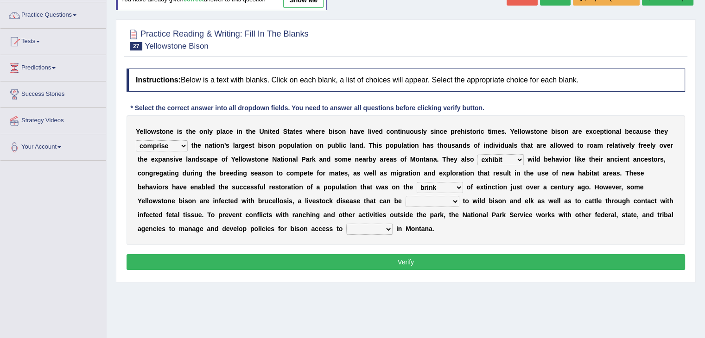
select select "transmitted"
click at [405, 196] on select "transplanted transported transgressed transmitted" at bounding box center [432, 201] width 54 height 11
click at [369, 228] on select "habitat habitat habitant food" at bounding box center [369, 229] width 46 height 11
select select "habitat"
click at [346, 224] on select "habitat habitat habitant food" at bounding box center [369, 229] width 46 height 11
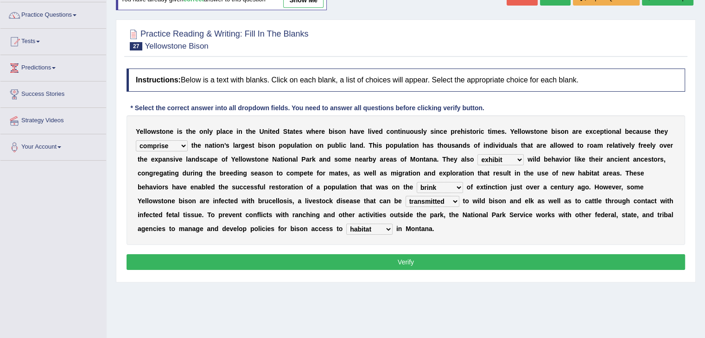
click at [357, 266] on button "Verify" at bounding box center [406, 262] width 558 height 16
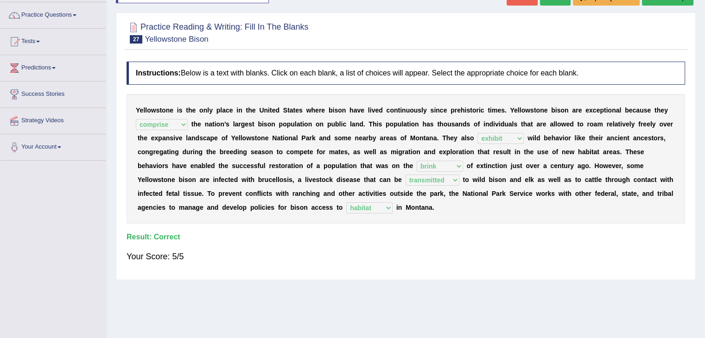
scroll to position [14, 0]
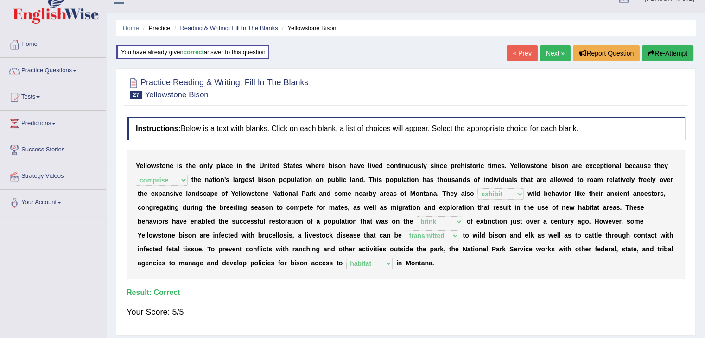
click at [555, 56] on link "Next »" at bounding box center [555, 53] width 31 height 16
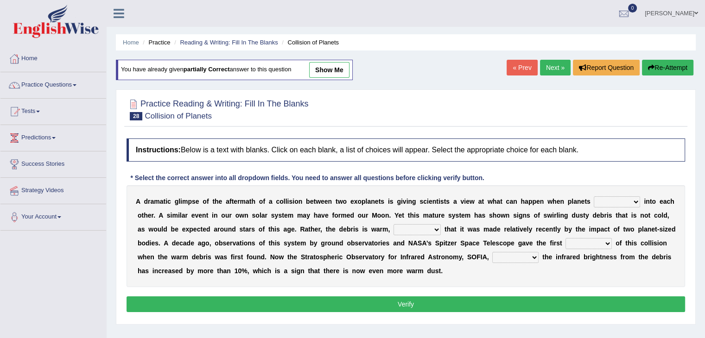
click at [690, 110] on div "Practice Reading & Writing: Fill In The Blanks 28 Collision of Planets Instruct…" at bounding box center [406, 206] width 580 height 235
drag, startPoint x: 711, startPoint y: 121, endPoint x: 701, endPoint y: 175, distance: 54.7
click at [701, 175] on html "Toggle navigation Home Practice Questions Speaking Practice Read Aloud Repeat S…" at bounding box center [352, 169] width 705 height 338
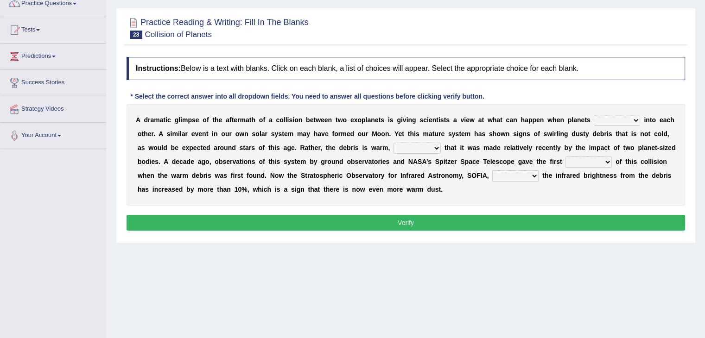
click at [604, 120] on select "crash explore roam implode" at bounding box center [617, 120] width 46 height 11
select select "roam"
click at [594, 115] on select "crash explore roam implode" at bounding box center [617, 120] width 46 height 11
click at [416, 148] on select "reinforcing sentencing forging conducing" at bounding box center [416, 148] width 47 height 11
select select "reinforcing"
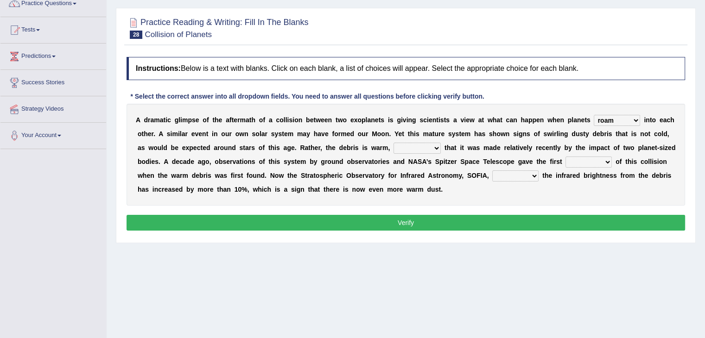
click at [393, 143] on select "reinforcing sentencing forging conducing" at bounding box center [416, 148] width 47 height 11
click at [594, 164] on select "pints faints hints taints" at bounding box center [588, 162] width 46 height 11
select select "hints"
click at [565, 157] on select "pints faints hints taints" at bounding box center [588, 162] width 46 height 11
click at [505, 178] on select "concealed revealed repealed unsealed" at bounding box center [515, 176] width 46 height 11
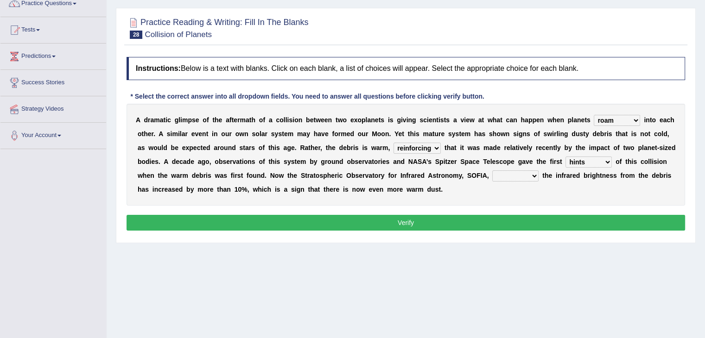
select select "revealed"
click at [492, 171] on select "concealed revealed repealed unsealed" at bounding box center [515, 176] width 46 height 11
click at [426, 221] on button "Verify" at bounding box center [406, 223] width 558 height 16
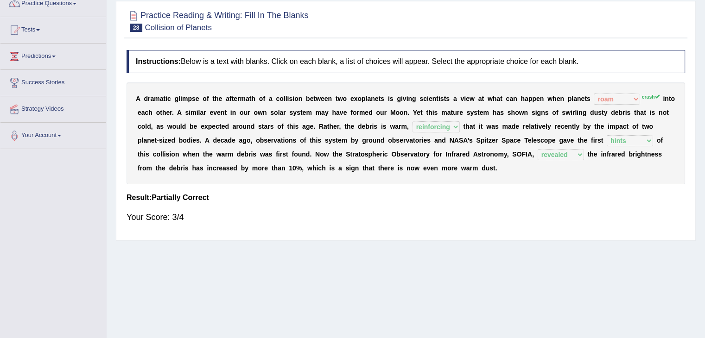
scroll to position [18, 0]
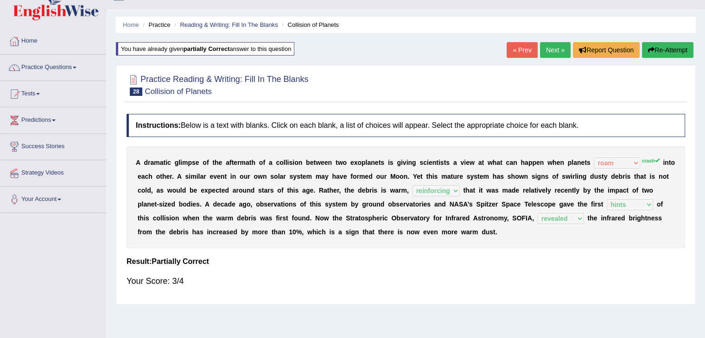
click at [549, 56] on link "Next »" at bounding box center [555, 50] width 31 height 16
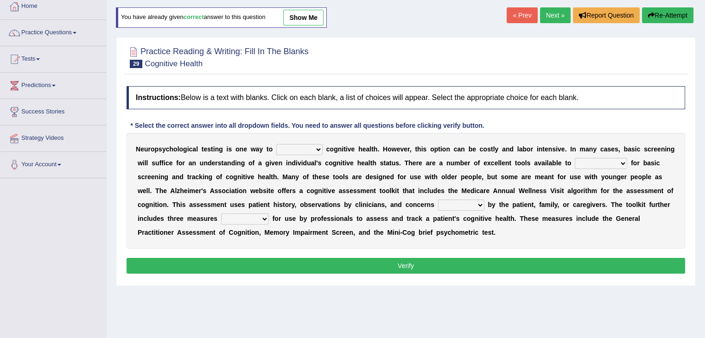
click at [290, 147] on select "obsess assess possess access" at bounding box center [299, 149] width 46 height 11
select select "assess"
click at [276, 144] on select "obsess assess possess access" at bounding box center [299, 149] width 46 height 11
click at [582, 163] on select "stationers practitioners petitioners questioners" at bounding box center [601, 163] width 52 height 11
select select "practitioners"
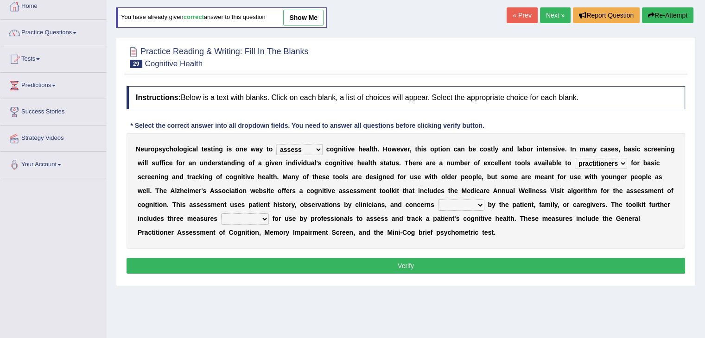
click at [575, 158] on select "stationers practitioners petitioners questioners" at bounding box center [601, 163] width 52 height 11
click at [450, 206] on select "raised rising arising praised" at bounding box center [461, 205] width 46 height 11
select select "raised"
click at [438, 200] on select "raised rising arising praised" at bounding box center [461, 205] width 46 height 11
click at [237, 214] on select "validated intimidated dilapidated antedated" at bounding box center [245, 219] width 48 height 11
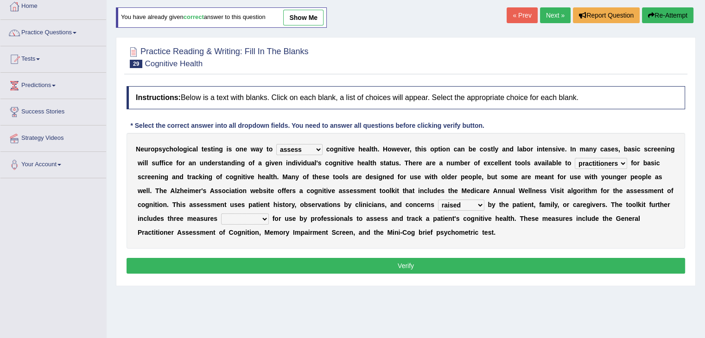
select select "validated"
click at [221, 214] on select "validated intimidated dilapidated antedated" at bounding box center [245, 219] width 48 height 11
click at [276, 268] on button "Verify" at bounding box center [406, 266] width 558 height 16
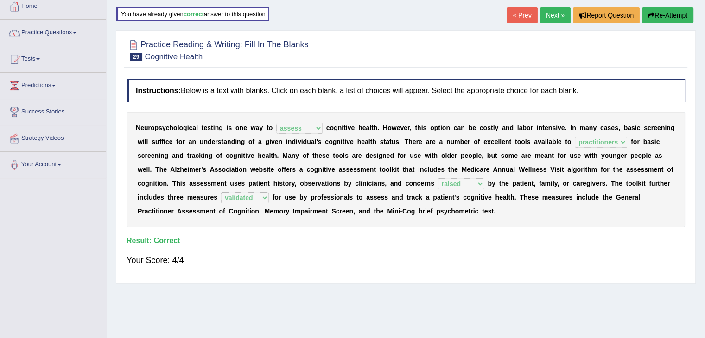
click at [551, 19] on link "Next »" at bounding box center [555, 15] width 31 height 16
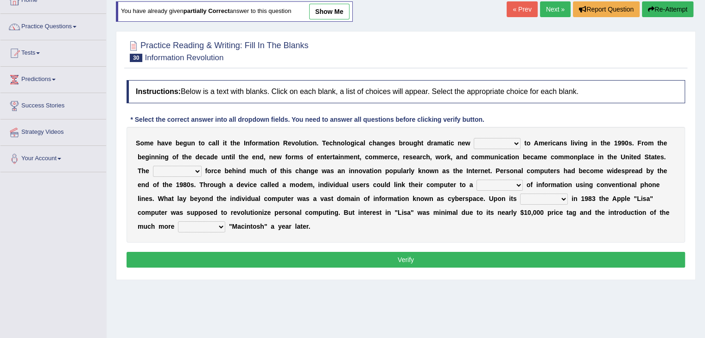
click at [497, 143] on select "challenges puzzles options confusion" at bounding box center [497, 143] width 47 height 11
click at [474, 138] on select "challenges puzzles options confusion" at bounding box center [497, 143] width 47 height 11
click at [497, 143] on select "challenges puzzles options confusion" at bounding box center [497, 143] width 47 height 11
select select "options"
click at [474, 138] on select "challenges puzzles options confusion" at bounding box center [497, 143] width 47 height 11
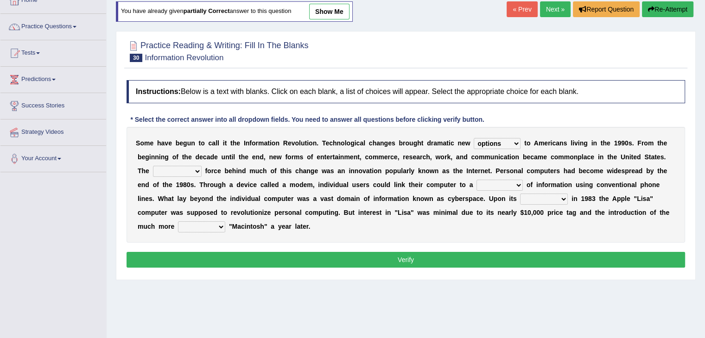
click at [176, 169] on select "unremitting uninspiring driving insinuating" at bounding box center [177, 171] width 49 height 11
select select "driving"
click at [153, 166] on select "unremitting uninspiring driving insinuating" at bounding box center [177, 171] width 49 height 11
